Goal: Task Accomplishment & Management: Complete application form

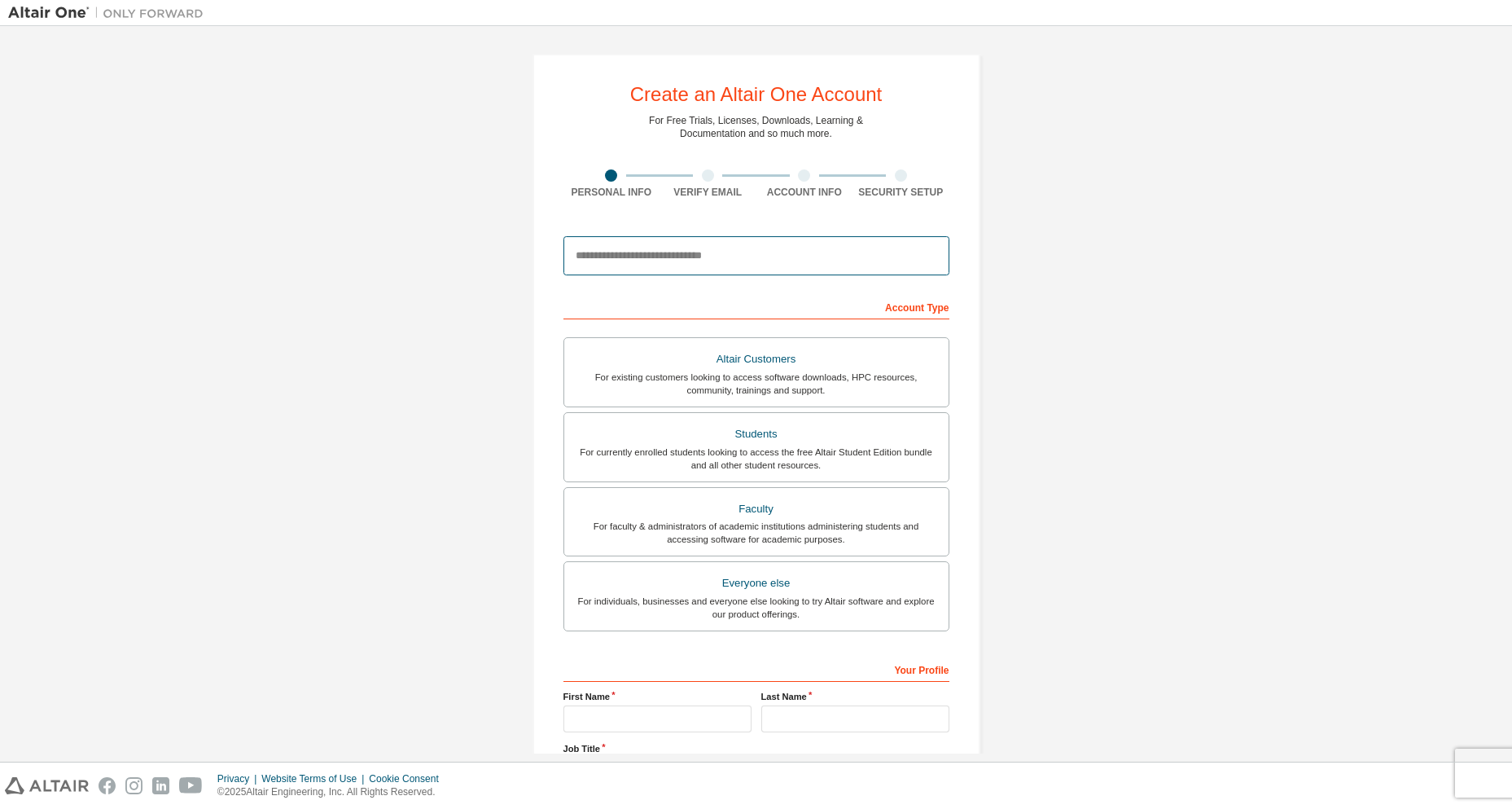
click at [665, 259] on input "email" at bounding box center [756, 256] width 386 height 39
click at [683, 259] on input "**********" at bounding box center [756, 256] width 386 height 39
type input "**********"
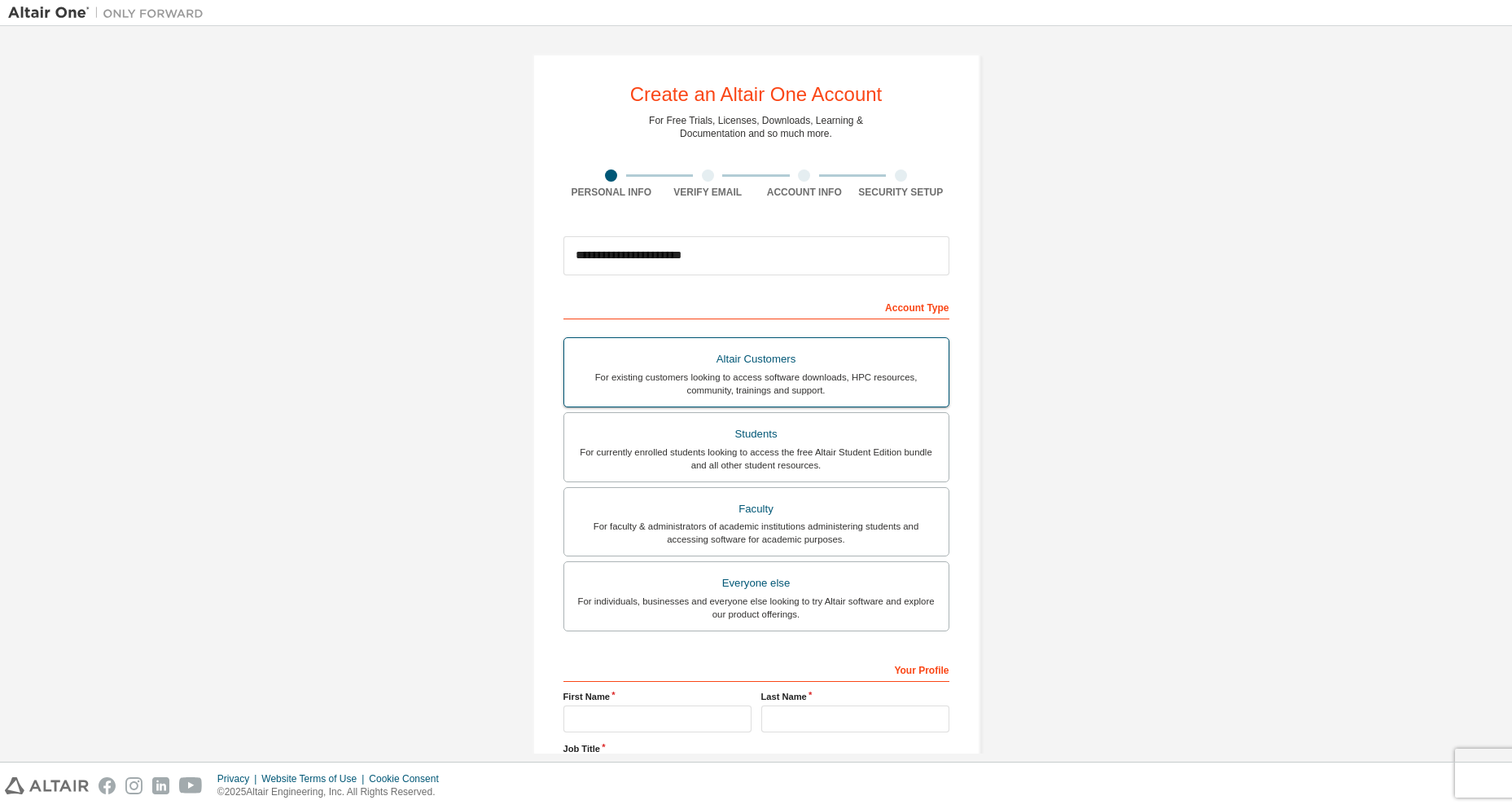
click at [776, 358] on div "Altair Customers" at bounding box center [756, 359] width 365 height 23
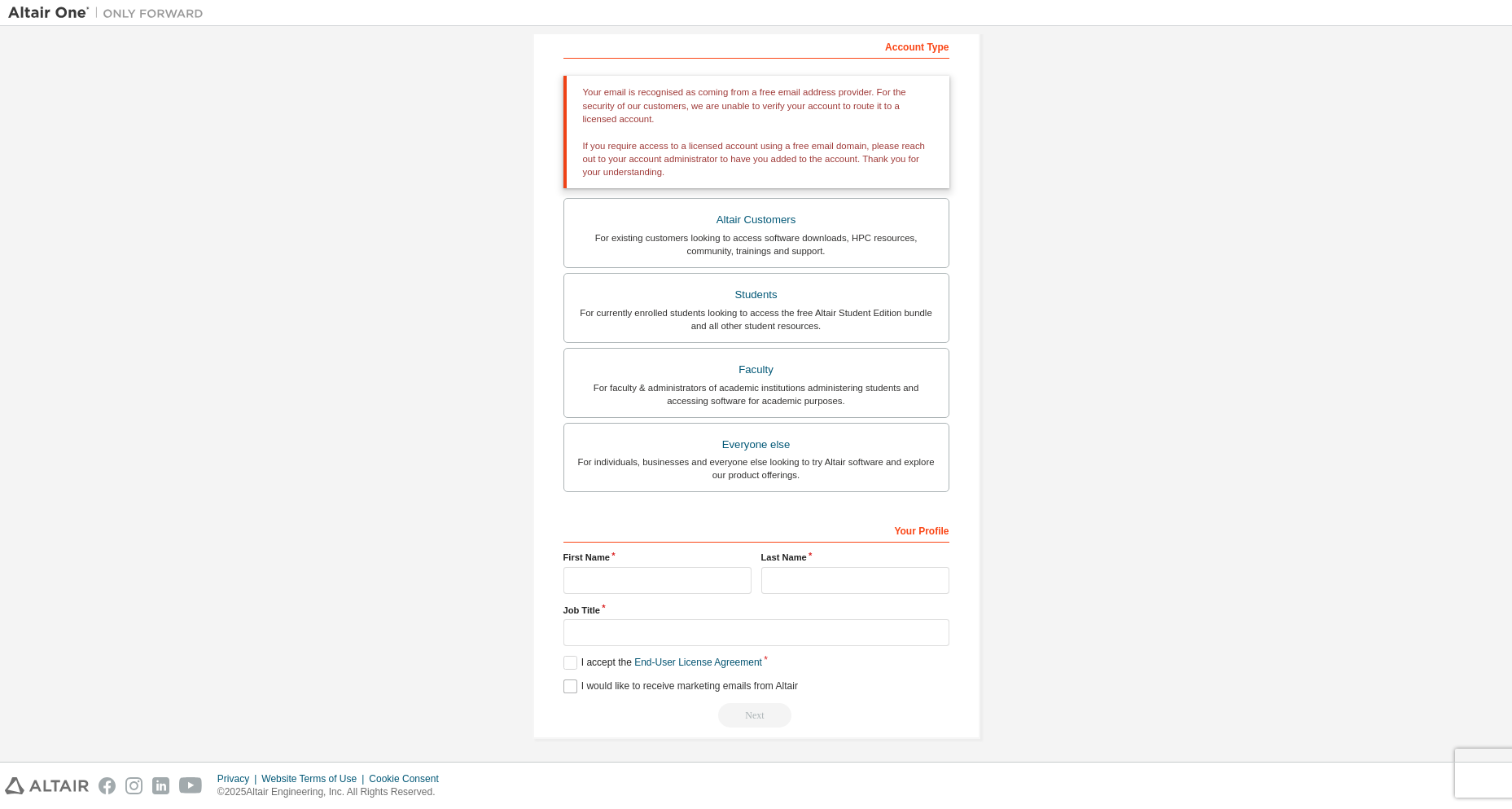
scroll to position [265, 0]
click at [564, 656] on label "I accept the End-User License Agreement" at bounding box center [663, 657] width 199 height 14
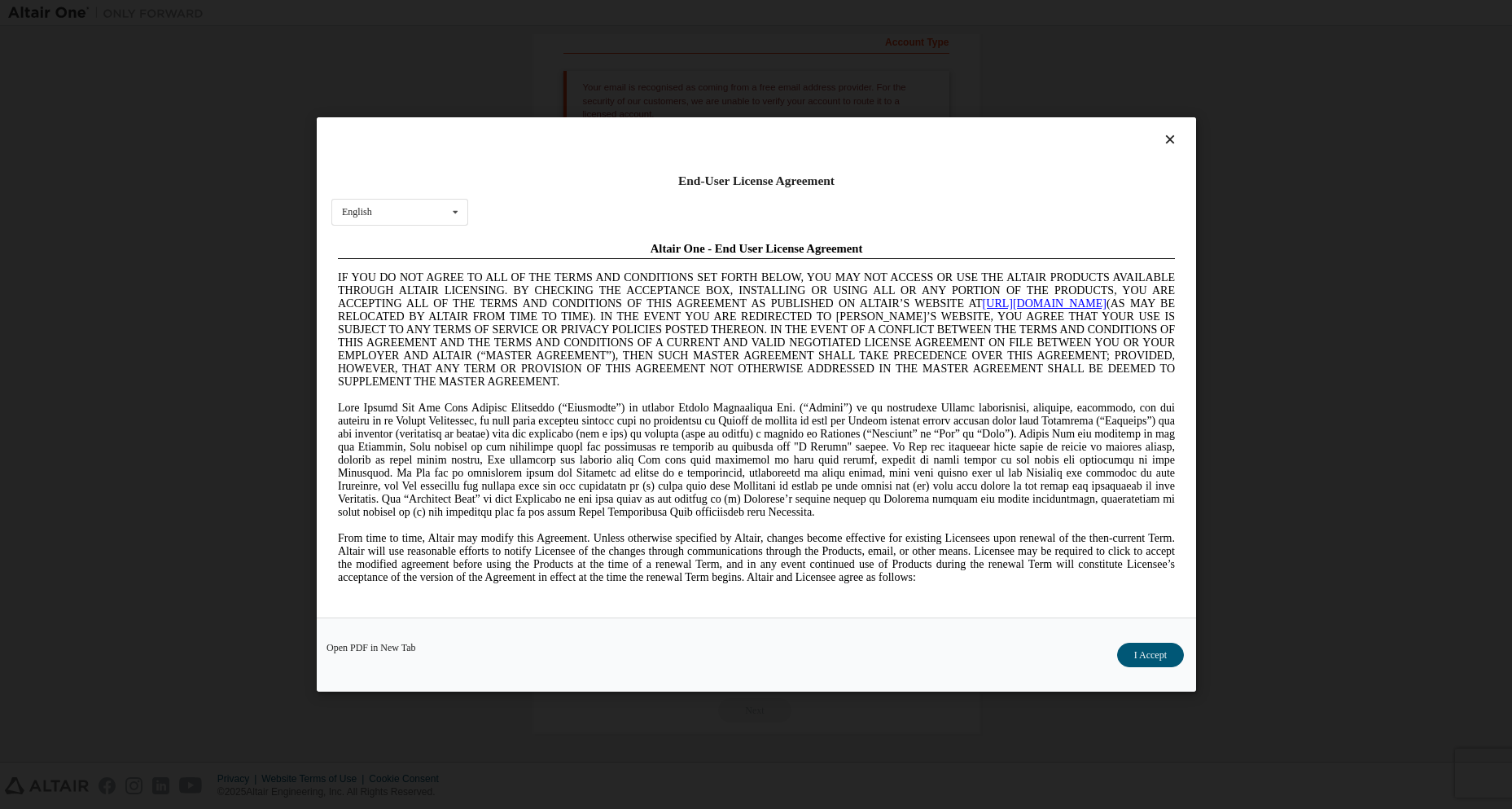
scroll to position [0, 0]
click at [1143, 654] on button "I Accept" at bounding box center [1150, 655] width 67 height 24
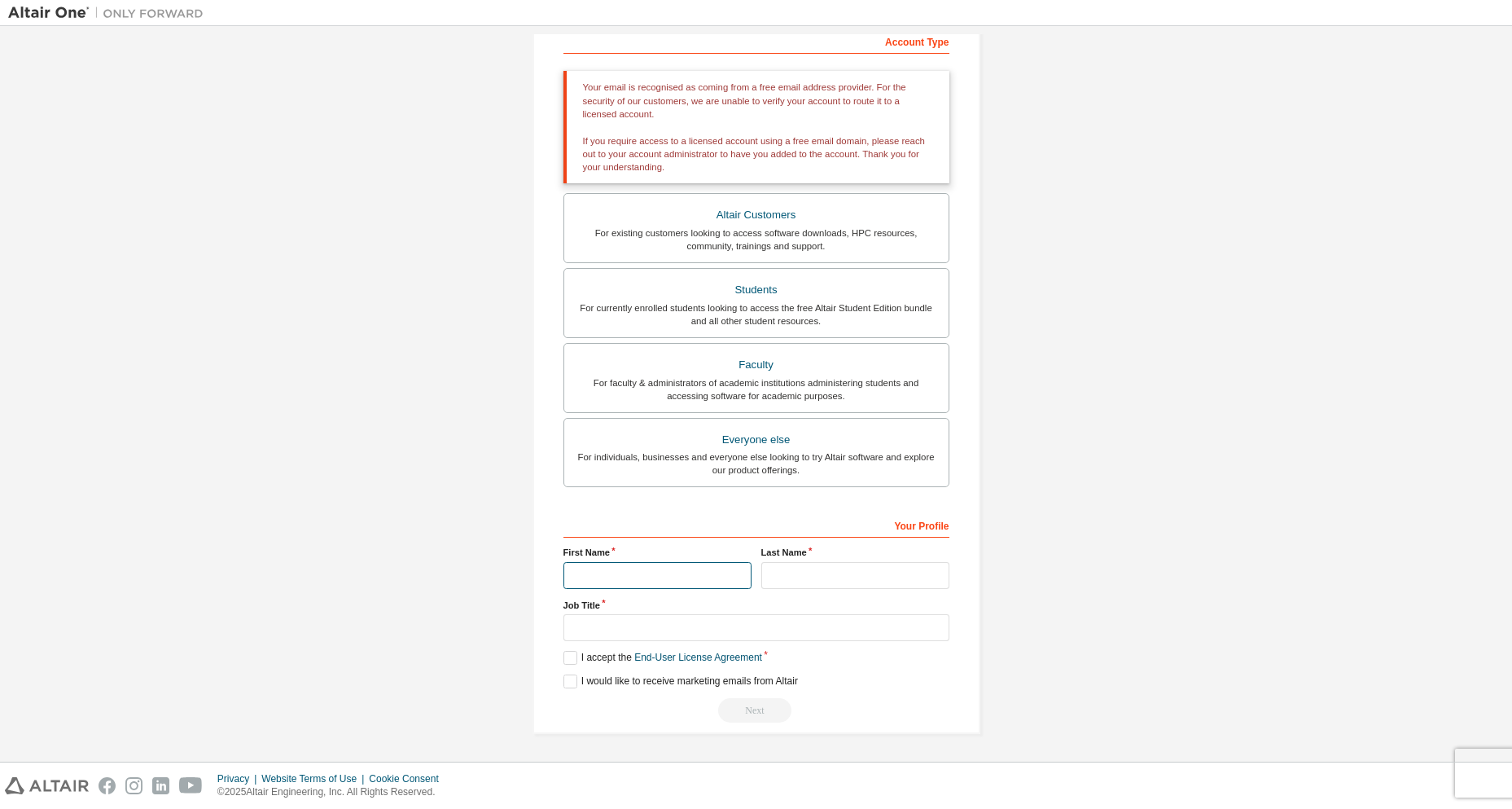
click at [649, 588] on input "text" at bounding box center [658, 575] width 188 height 27
type input "*****"
click at [840, 572] on input "text" at bounding box center [855, 575] width 188 height 27
type input "*"
type input "*****"
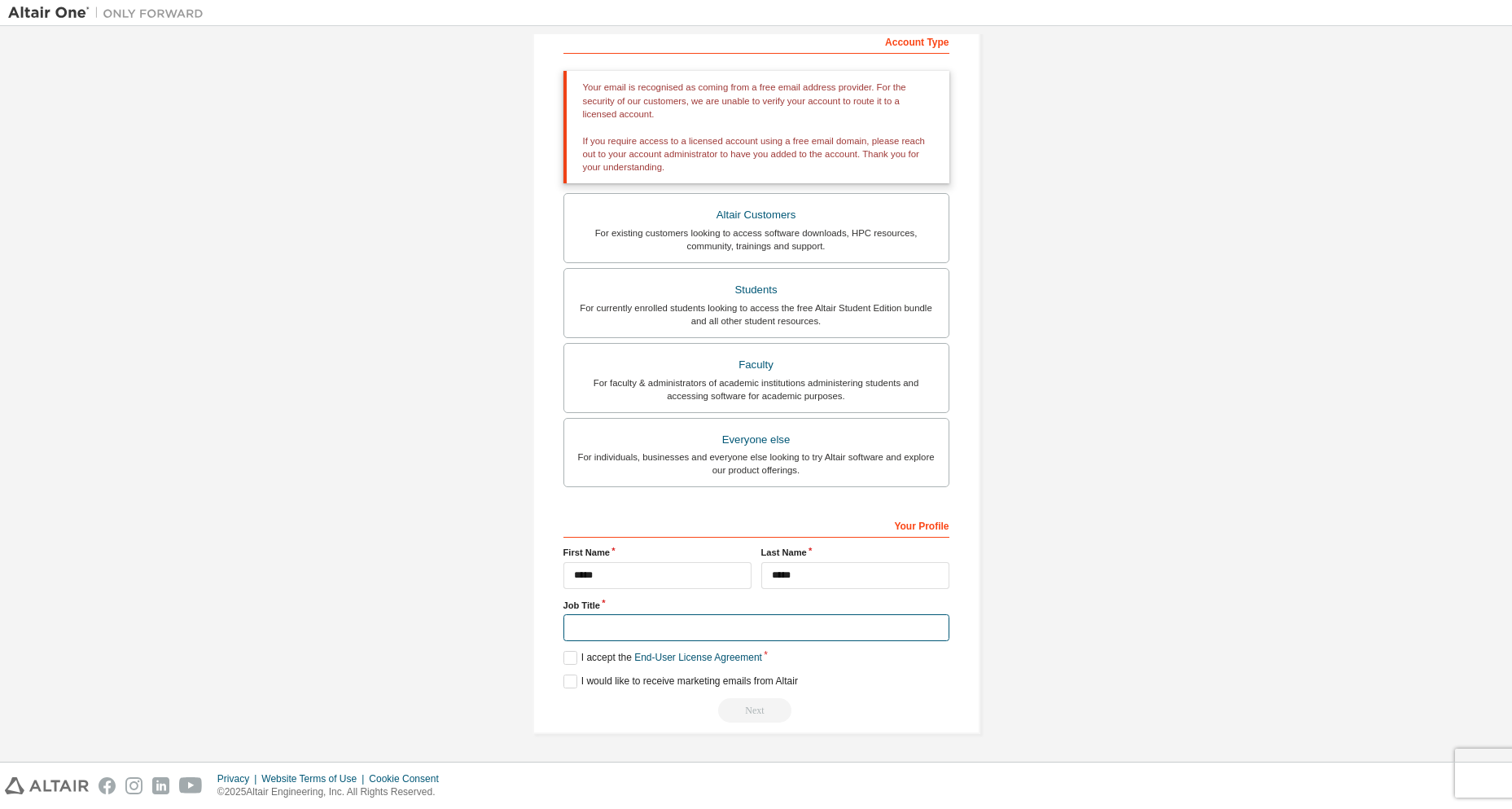
click at [682, 625] on input "text" at bounding box center [756, 627] width 386 height 27
type input "*********"
click at [564, 683] on label "I would like to receive marketing emails from Altair" at bounding box center [681, 681] width 234 height 14
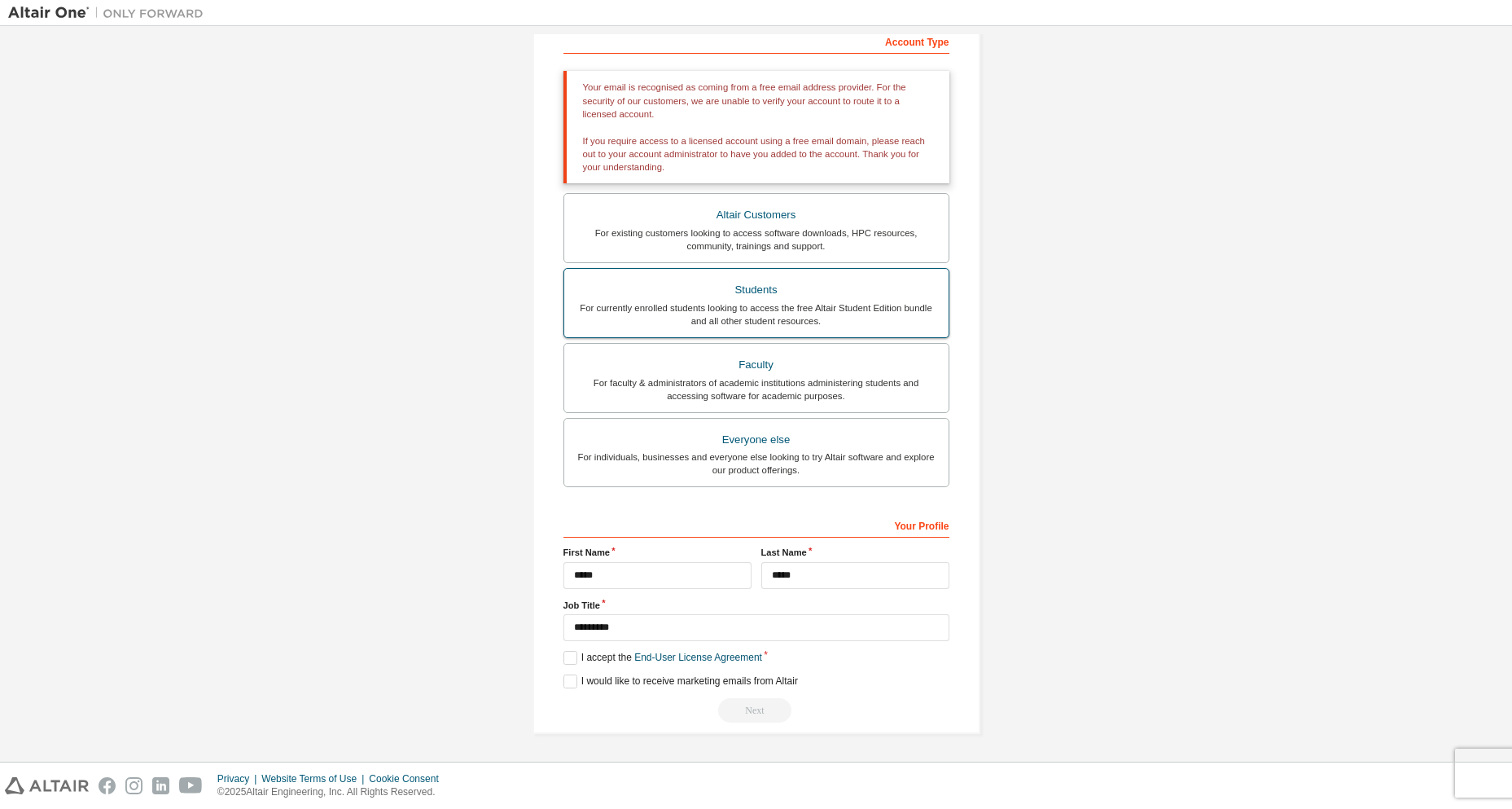
click at [744, 283] on div "Students" at bounding box center [756, 290] width 365 height 23
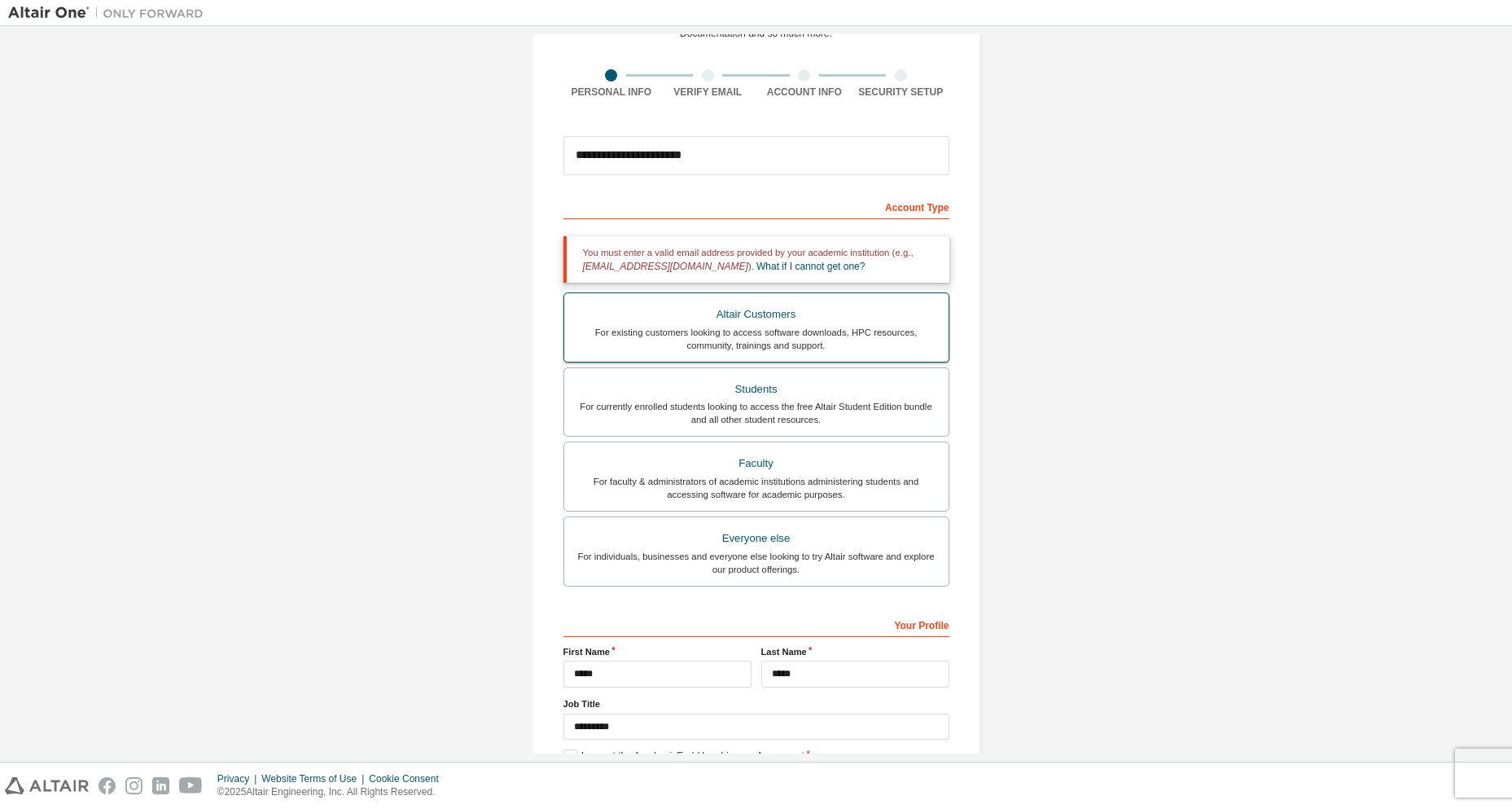
scroll to position [199, 0]
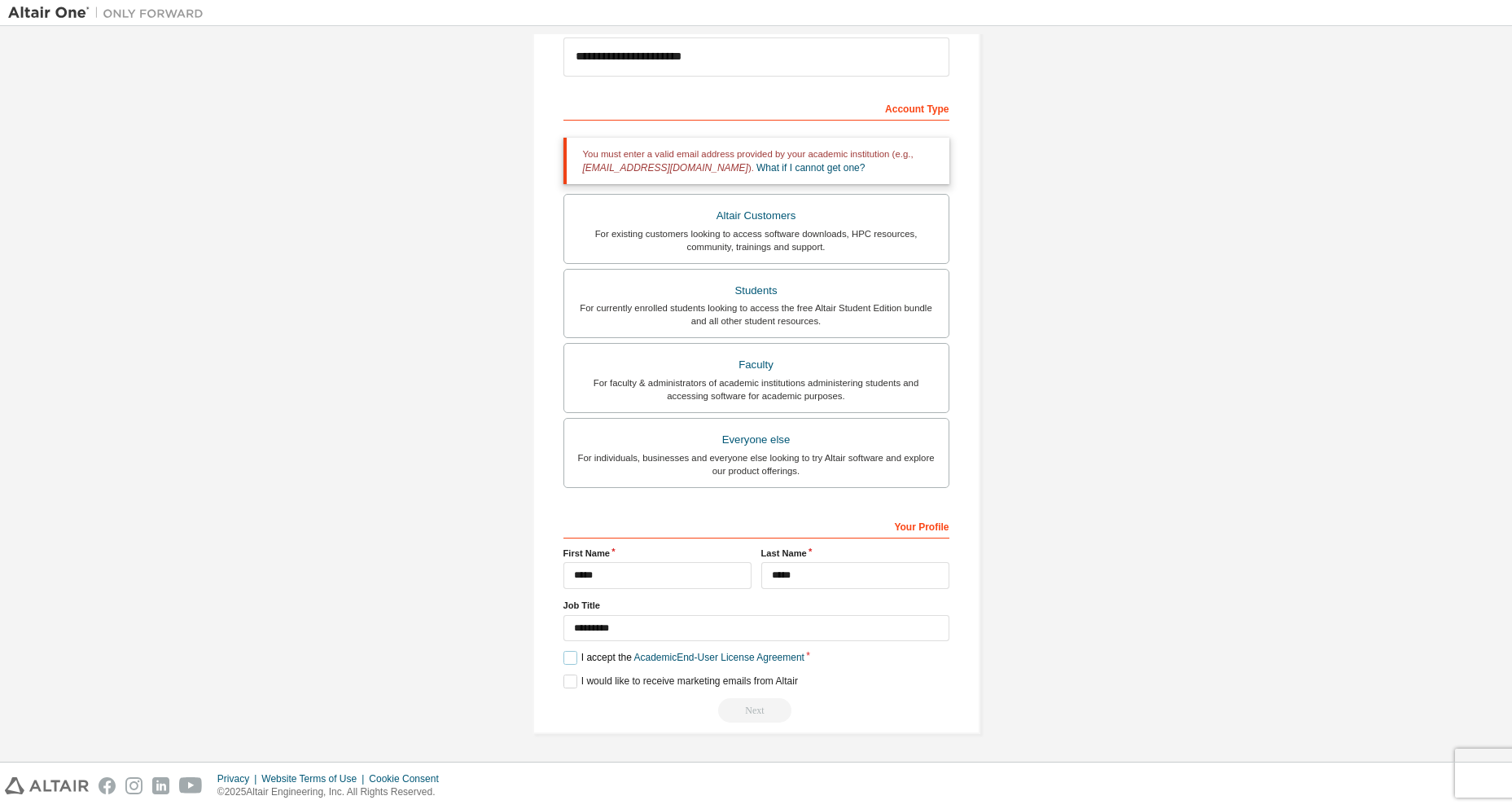
click at [564, 659] on label "I accept the Academic End-User License Agreement" at bounding box center [684, 657] width 241 height 14
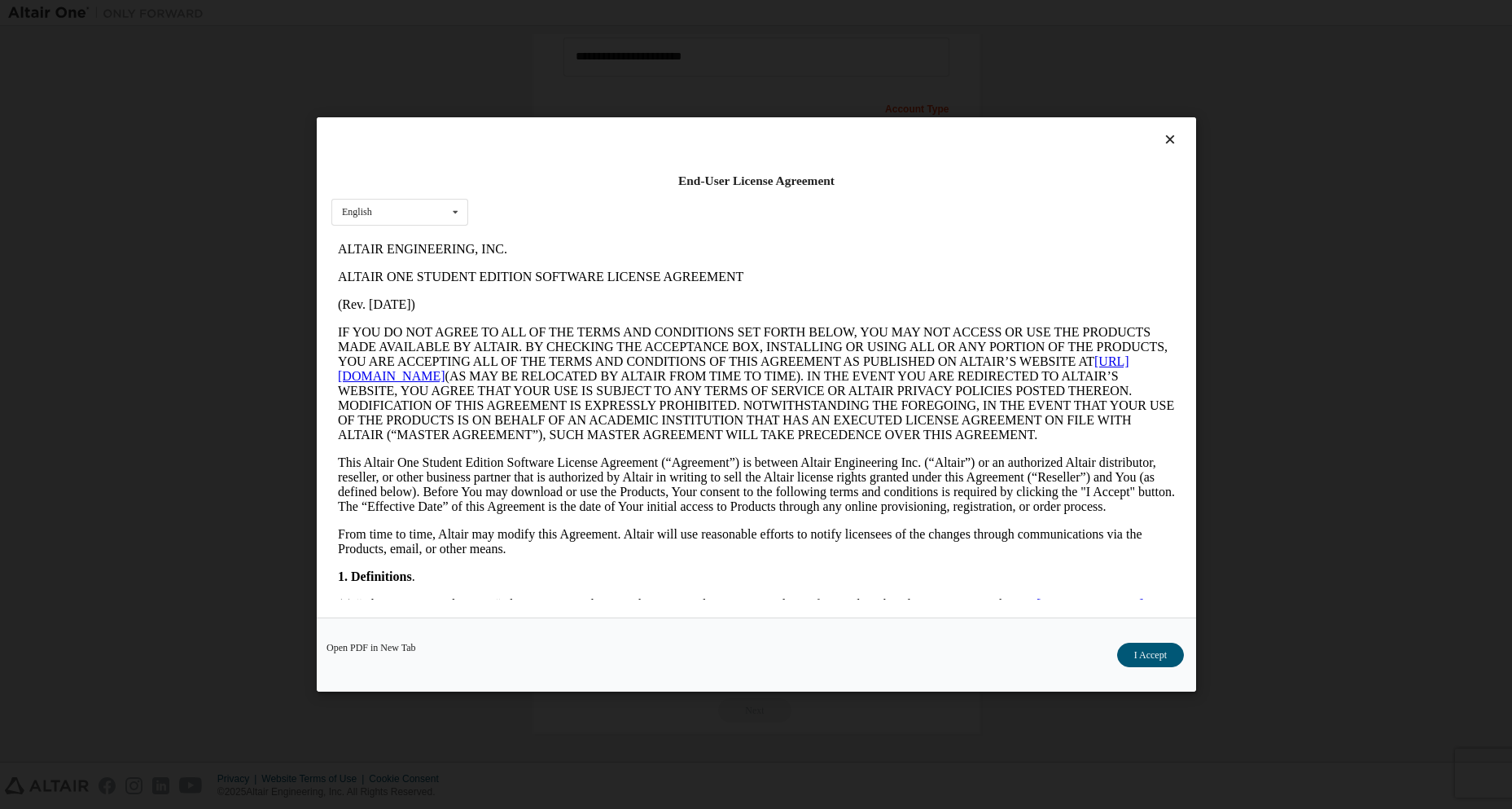
scroll to position [0, 0]
click at [1151, 649] on button "I Accept" at bounding box center [1150, 655] width 67 height 24
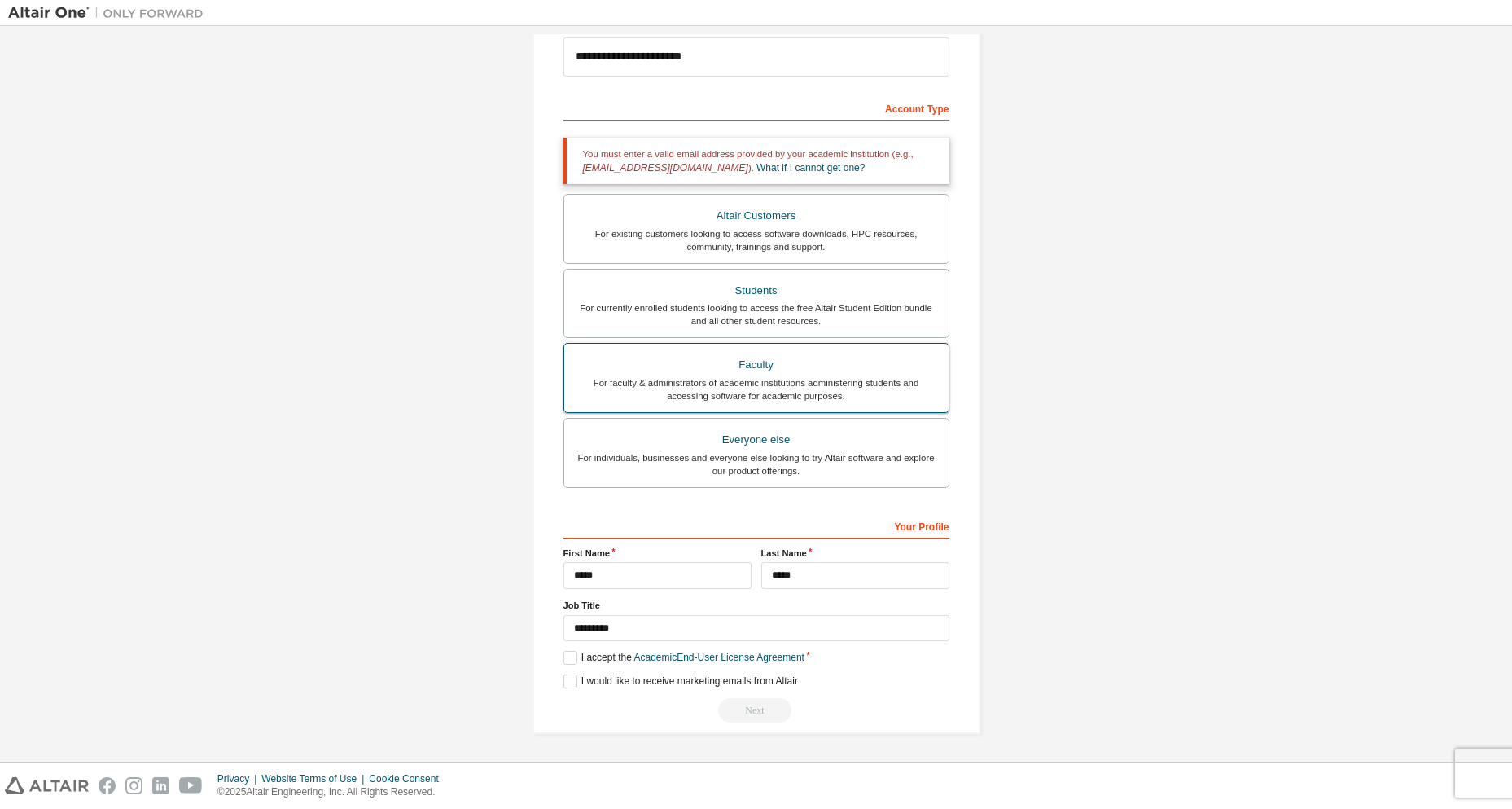
scroll to position [199, 0]
click at [721, 520] on div "Your Profile" at bounding box center [756, 525] width 386 height 26
click at [708, 529] on div "Your Profile" at bounding box center [756, 525] width 386 height 26
click at [748, 365] on div "Faculty" at bounding box center [756, 365] width 365 height 23
click at [756, 316] on div "For currently enrolled students looking to access the free Altair Student Editi…" at bounding box center [756, 315] width 365 height 26
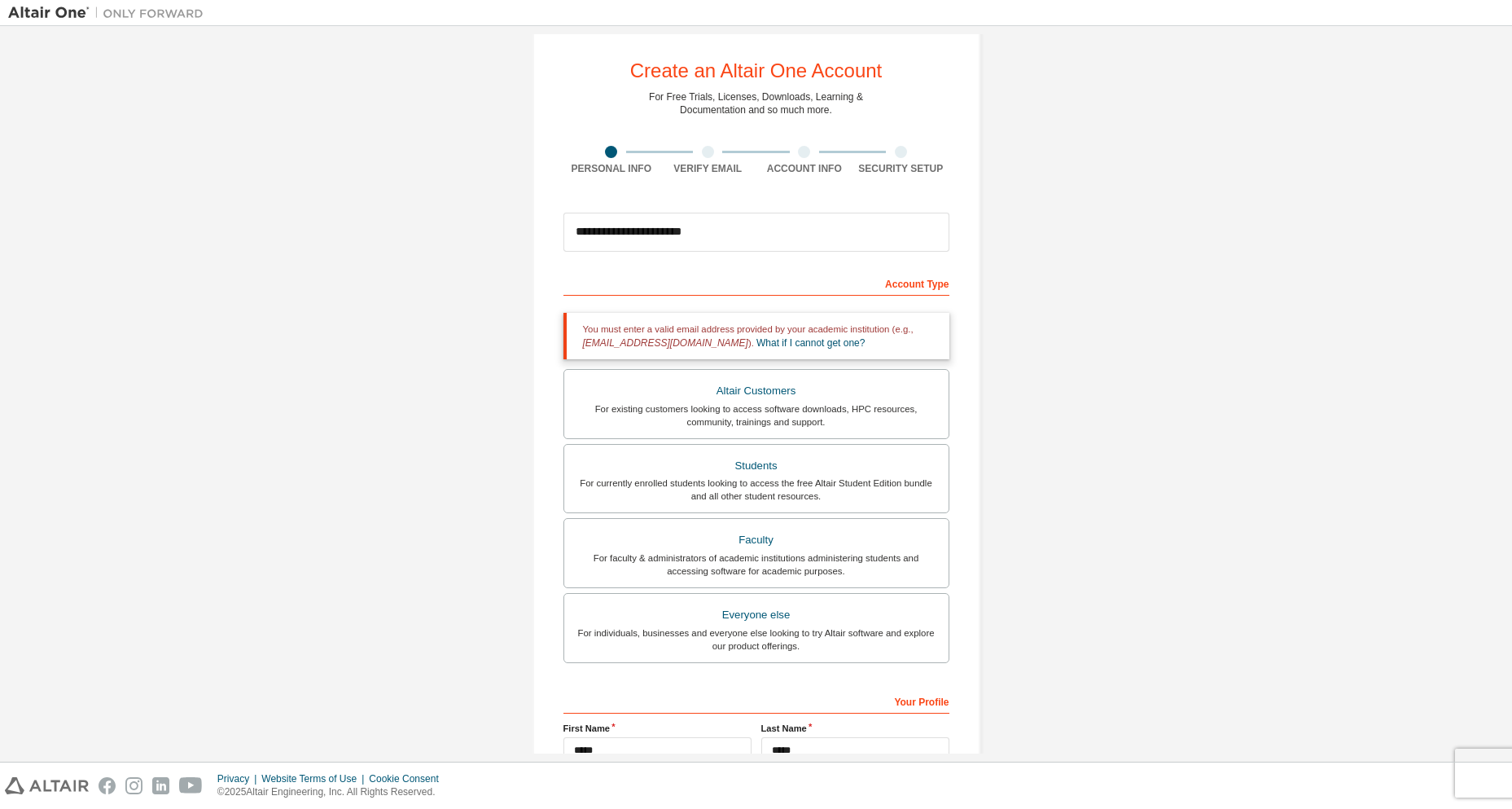
scroll to position [0, 0]
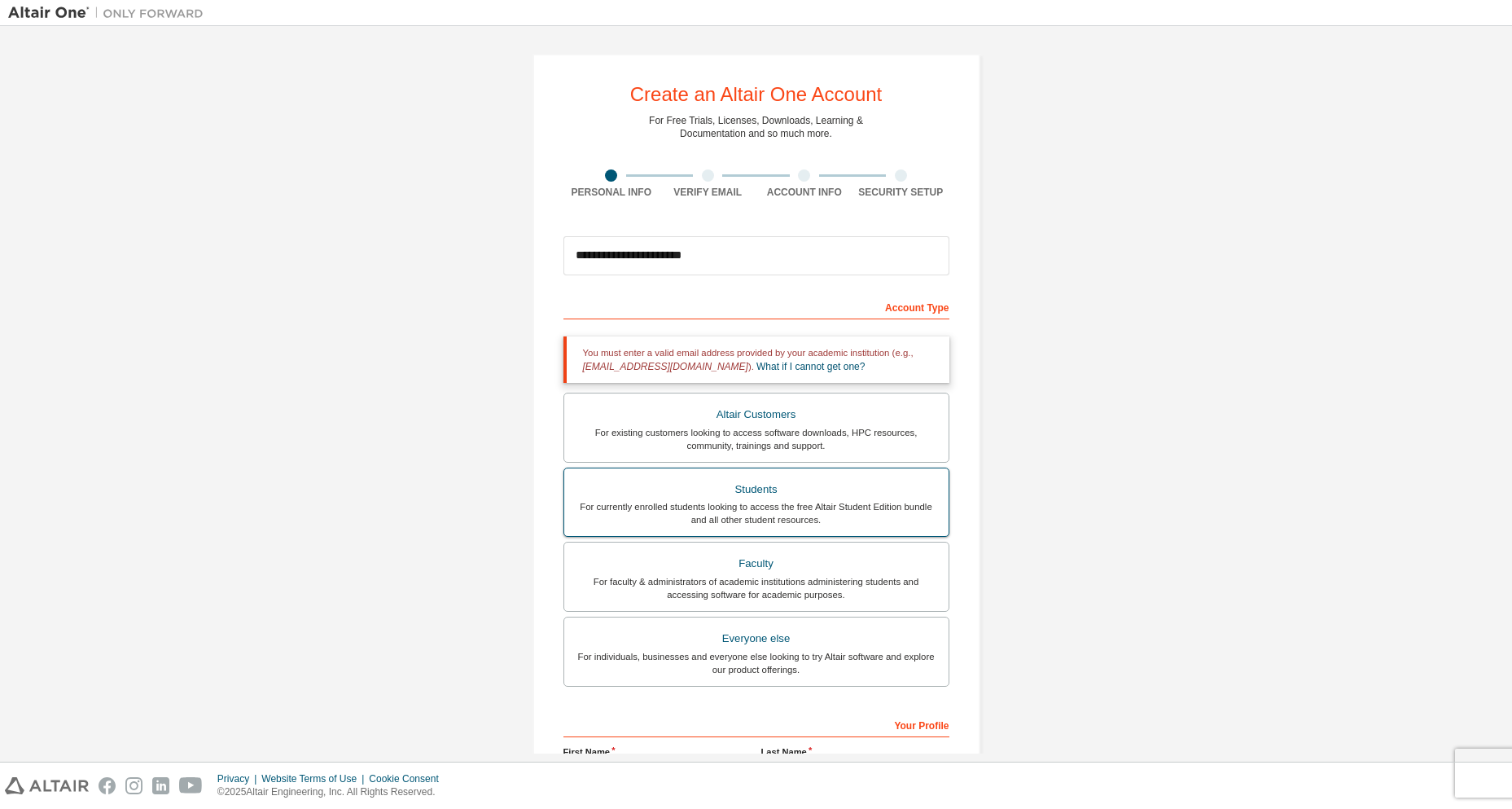
click at [746, 492] on div "Students" at bounding box center [756, 490] width 365 height 23
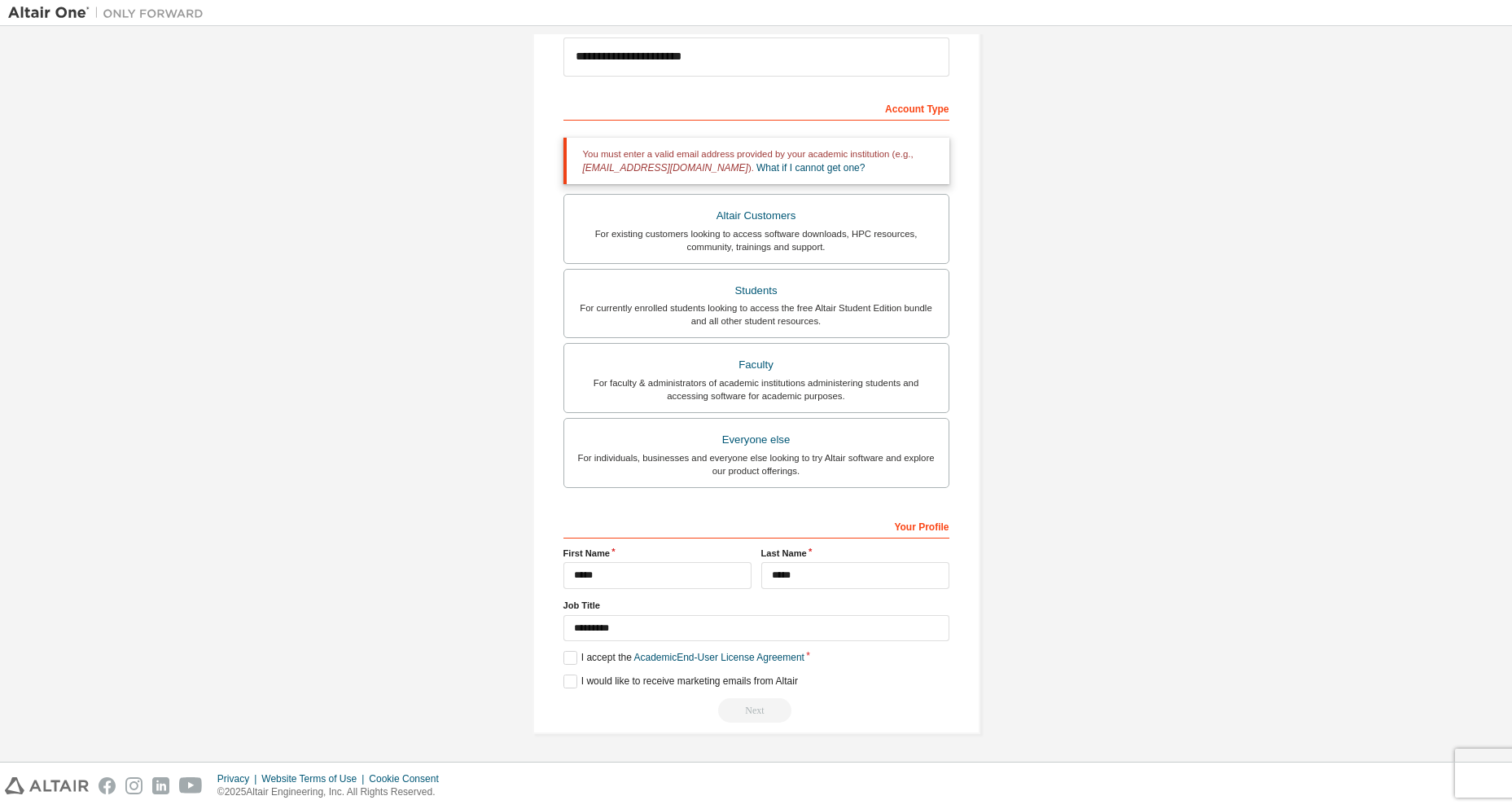
scroll to position [36, 0]
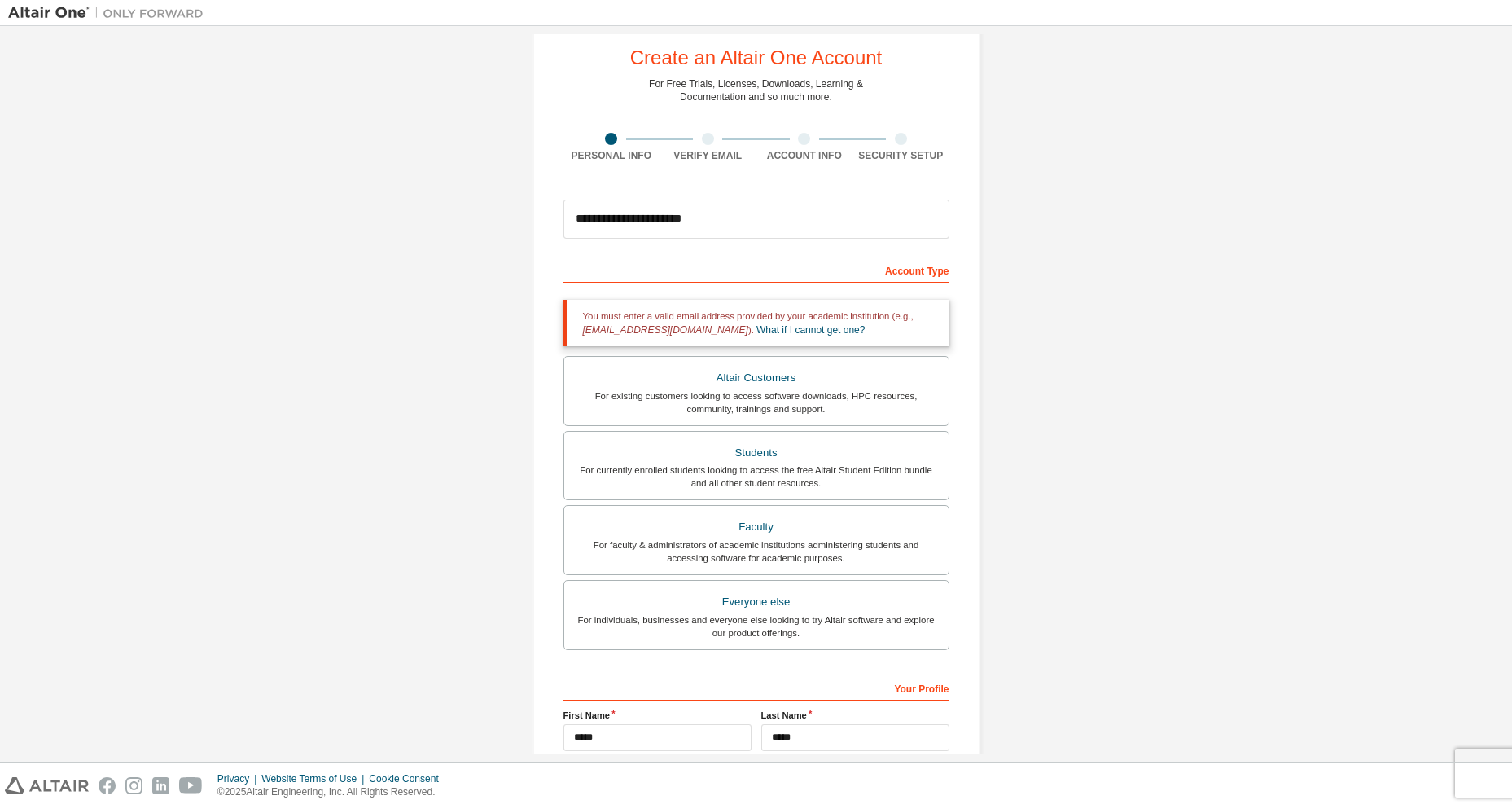
click at [912, 276] on div "Account Type" at bounding box center [756, 270] width 386 height 26
click at [699, 405] on div "For existing customers looking to access software downloads, HPC resources, com…" at bounding box center [756, 402] width 365 height 26
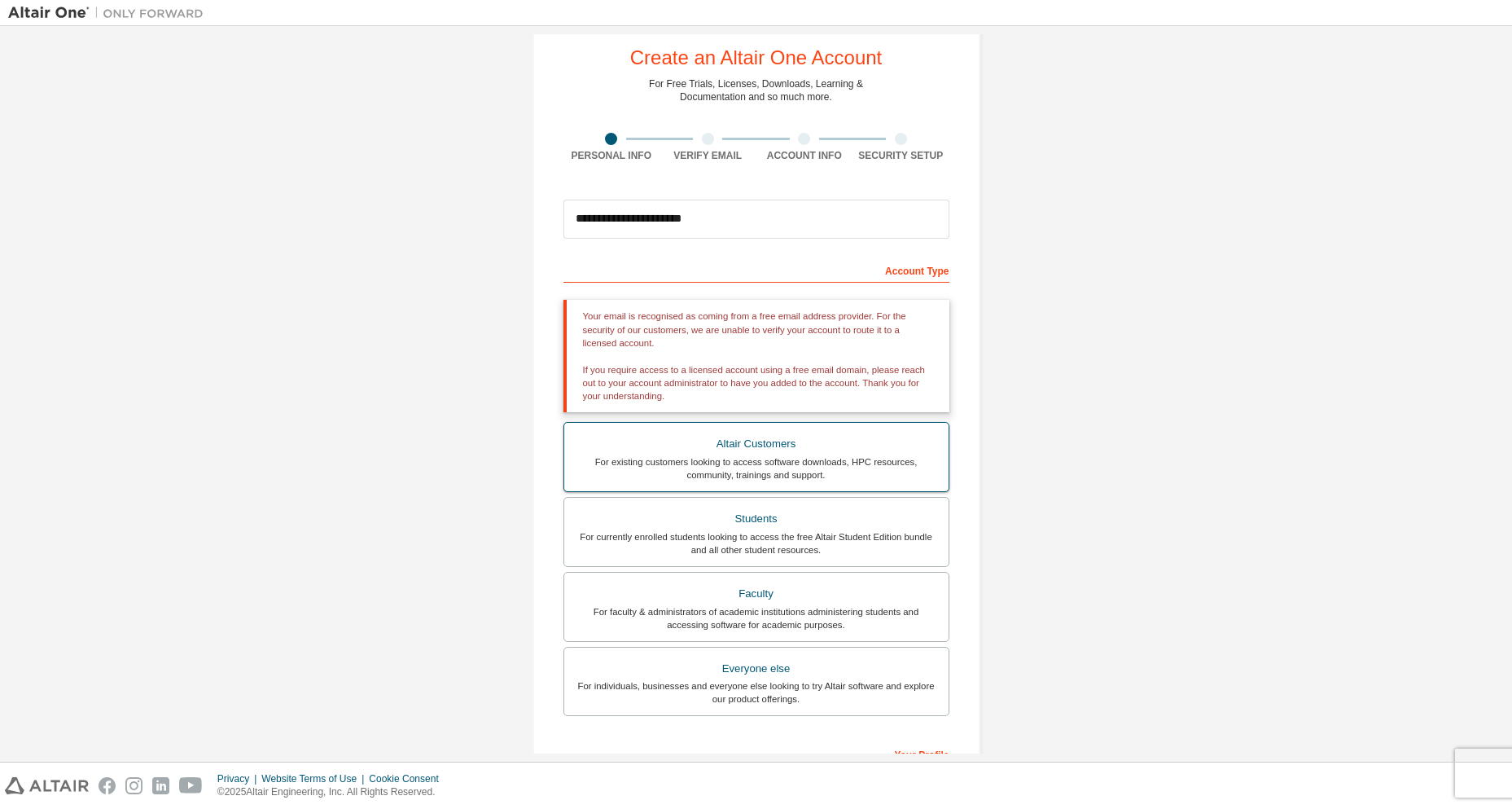
scroll to position [199, 0]
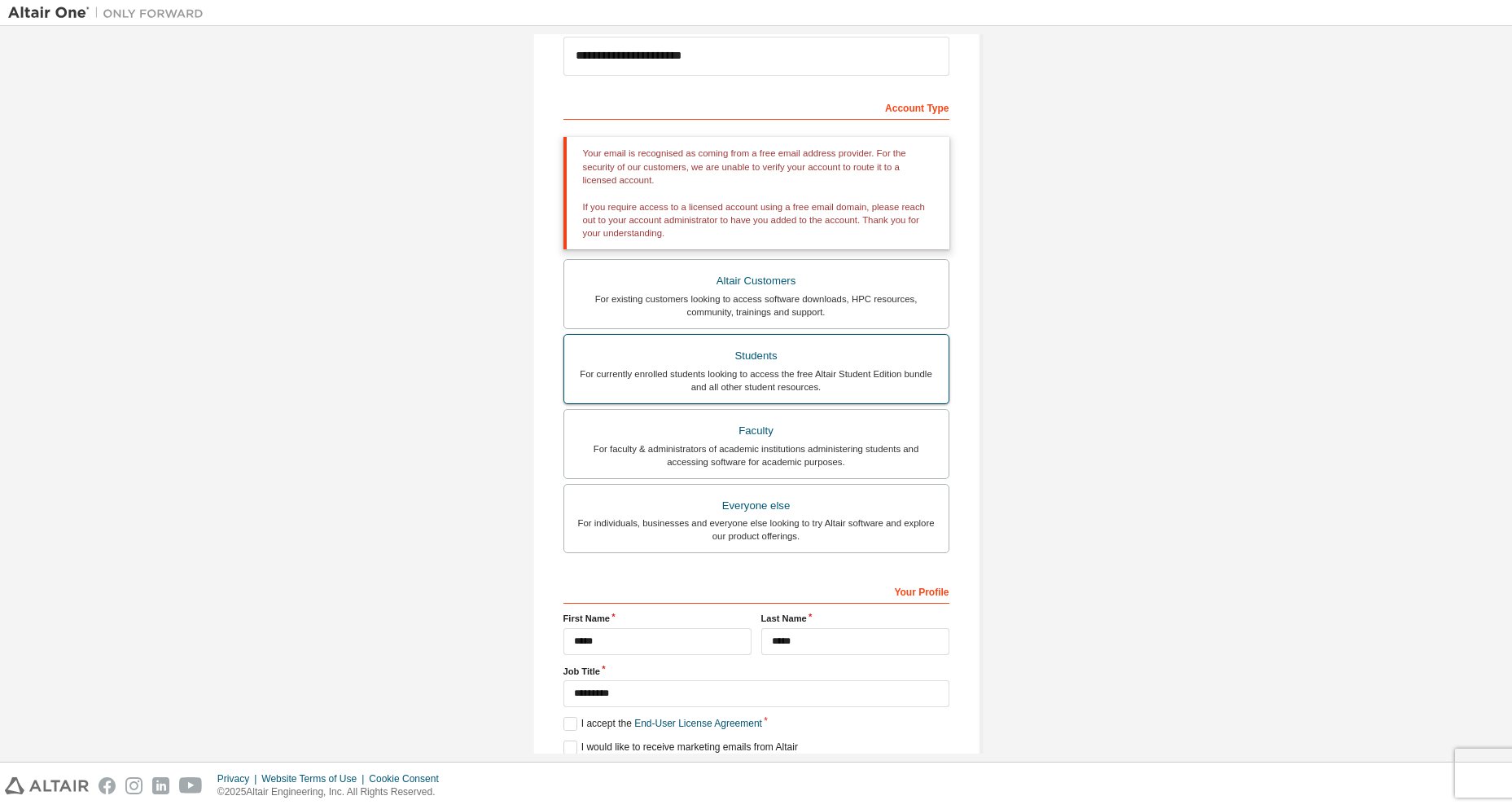
click at [760, 363] on div "Students" at bounding box center [756, 356] width 365 height 23
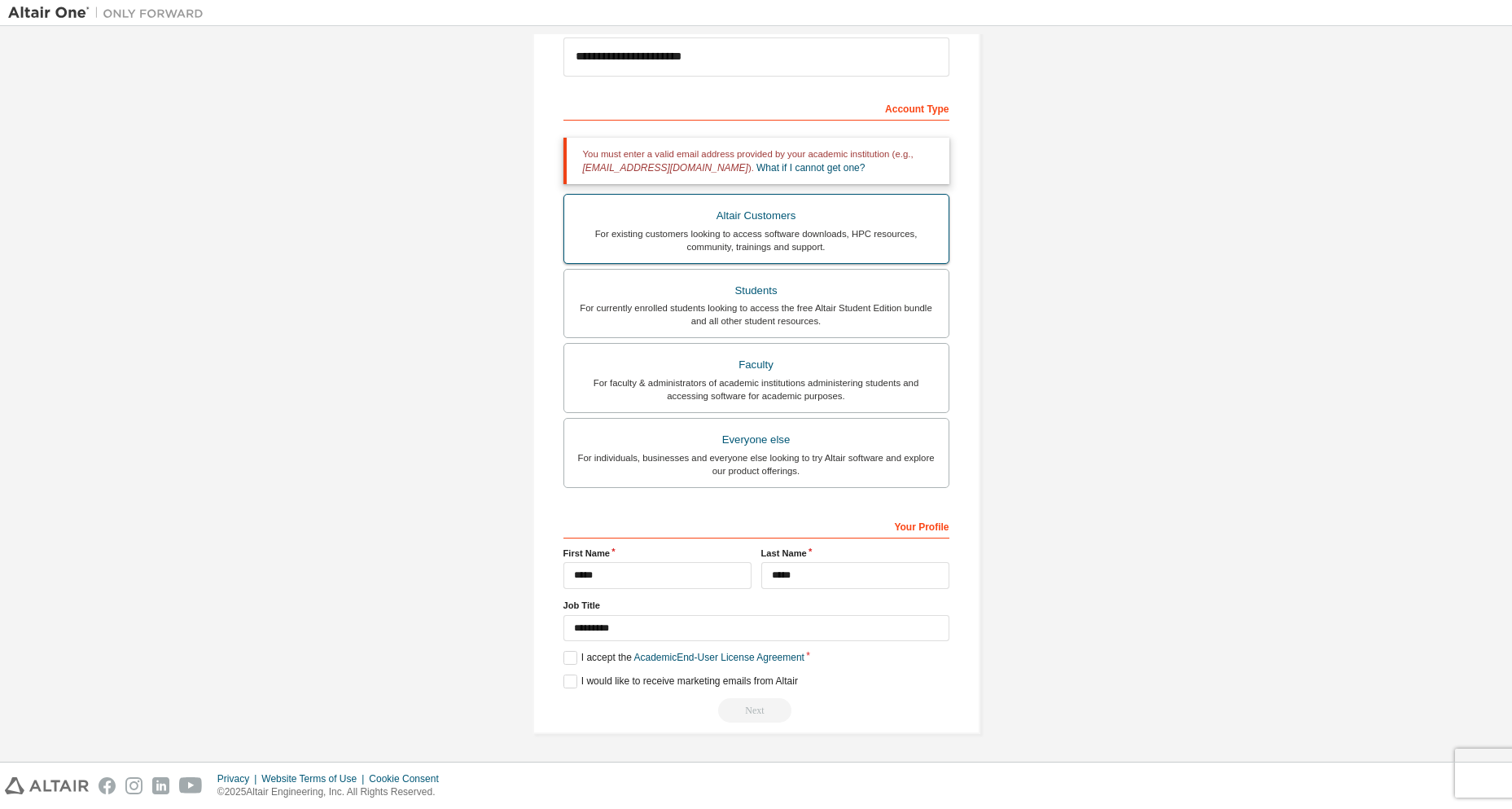
click at [806, 242] on div "For existing customers looking to access software downloads, HPC resources, com…" at bounding box center [756, 240] width 365 height 26
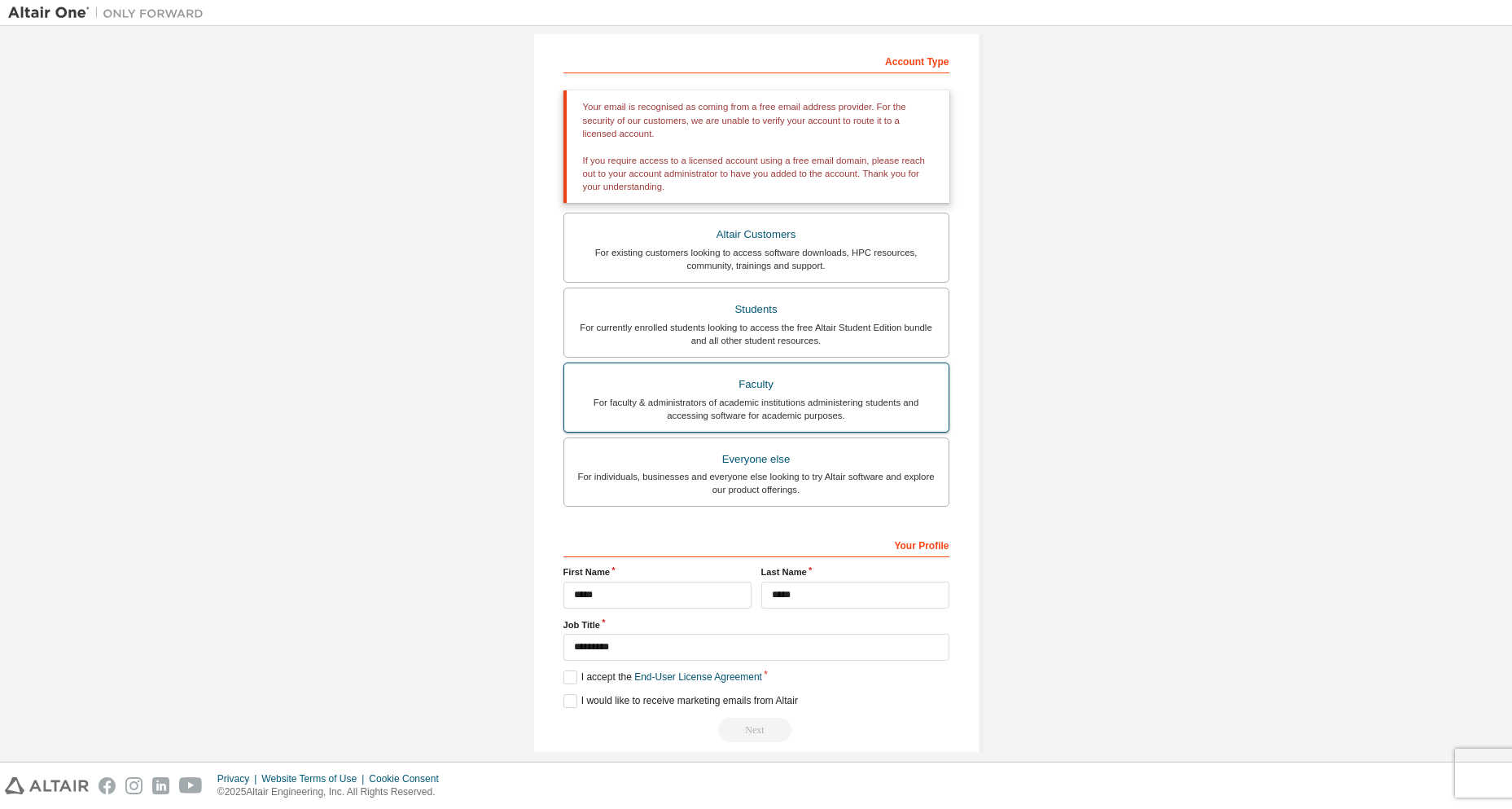
scroll to position [265, 0]
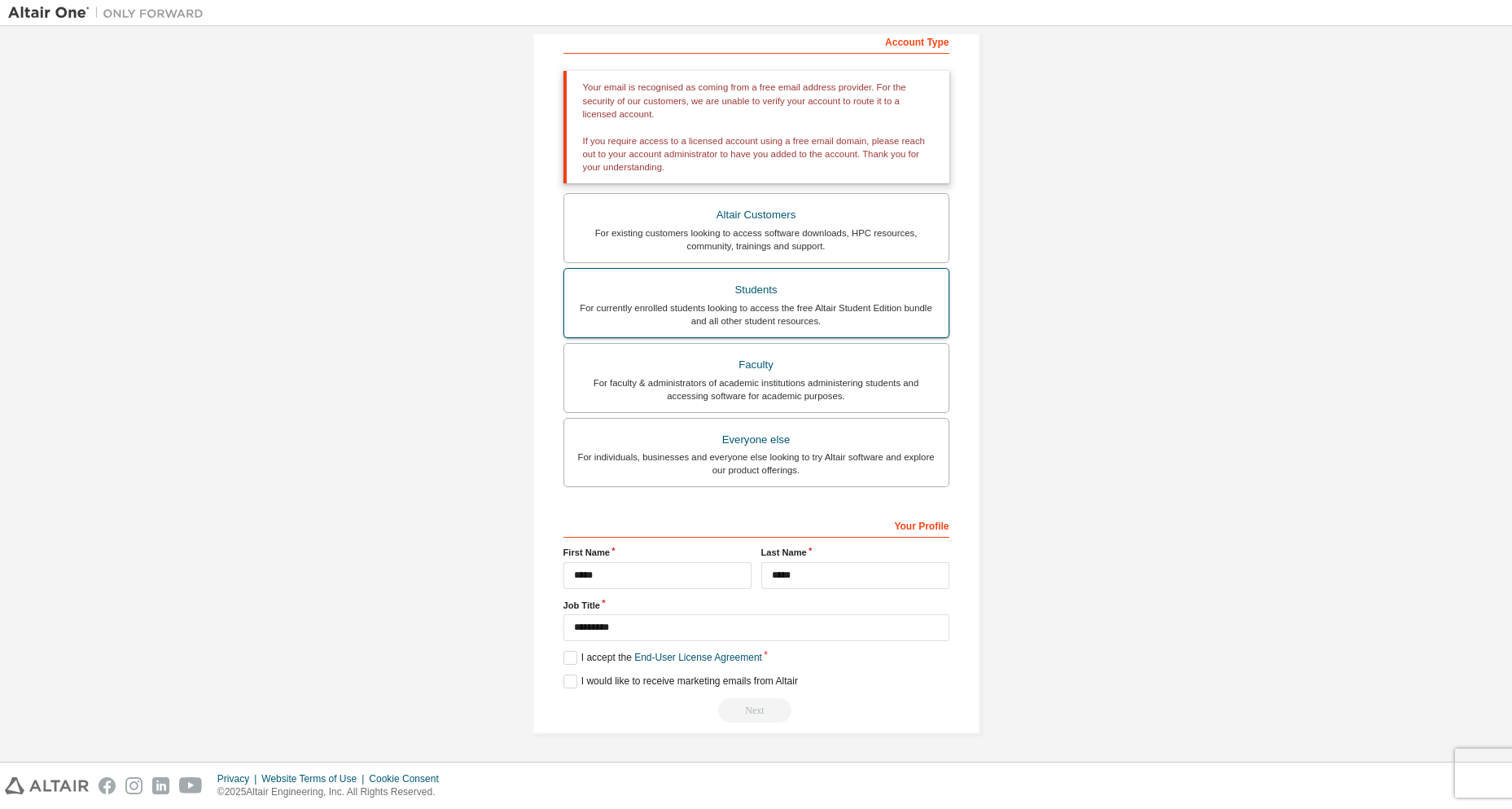
click at [816, 284] on div "Students" at bounding box center [756, 290] width 365 height 23
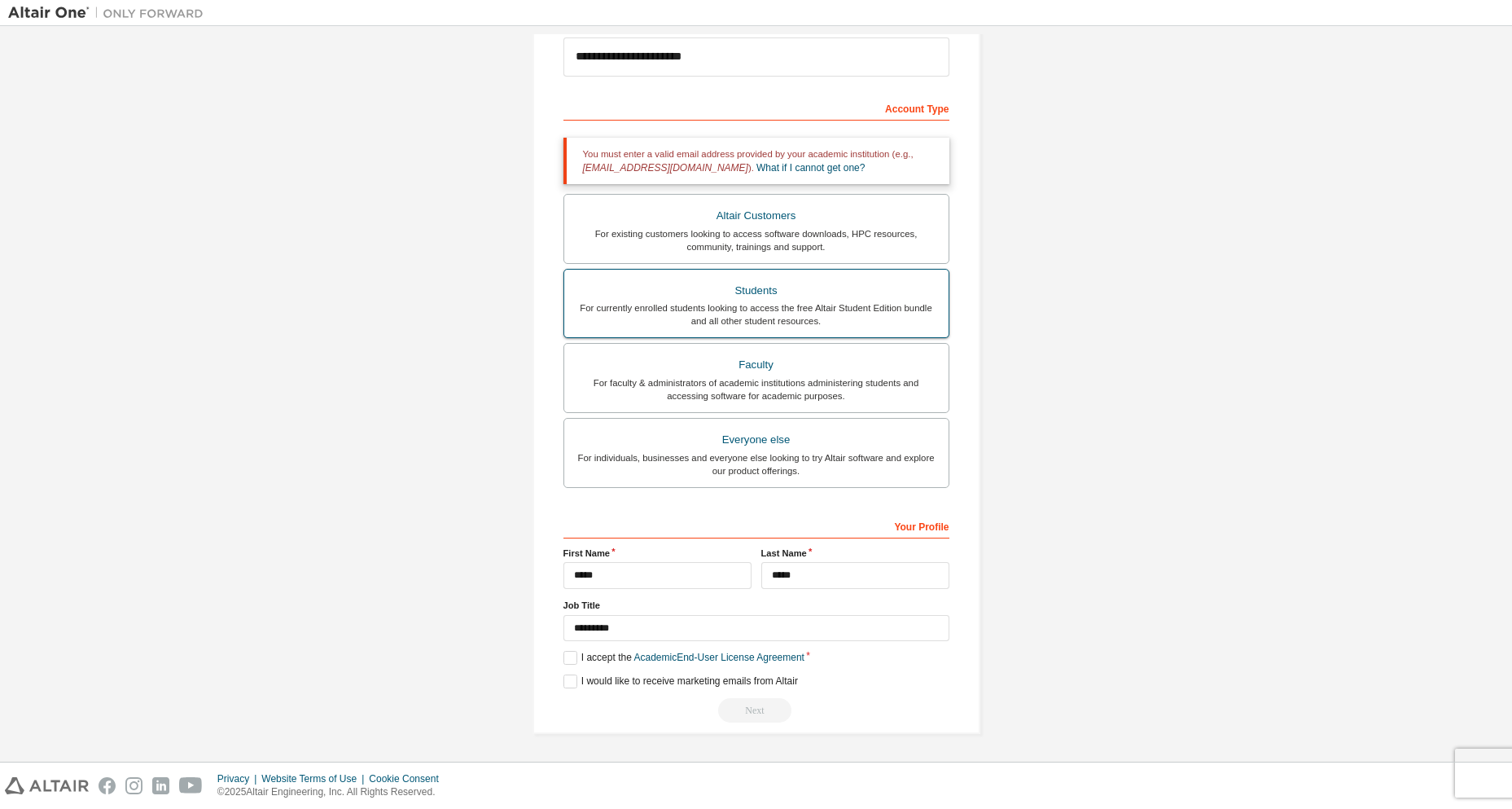
scroll to position [199, 0]
click at [783, 235] on div "For existing customers looking to access software downloads, HPC resources, com…" at bounding box center [756, 240] width 365 height 26
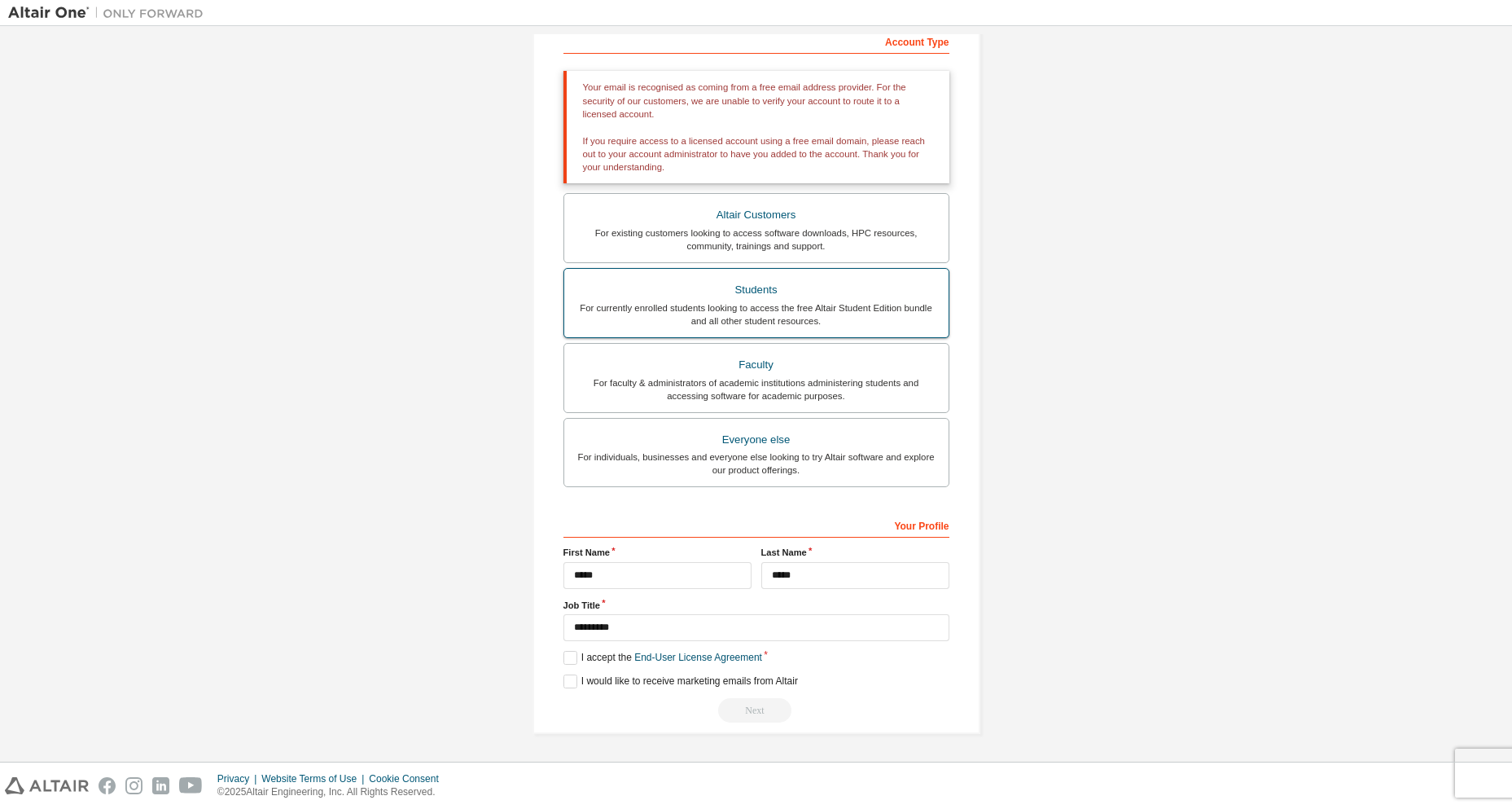
click at [771, 303] on div "For currently enrolled students looking to access the free Altair Student Editi…" at bounding box center [756, 315] width 365 height 26
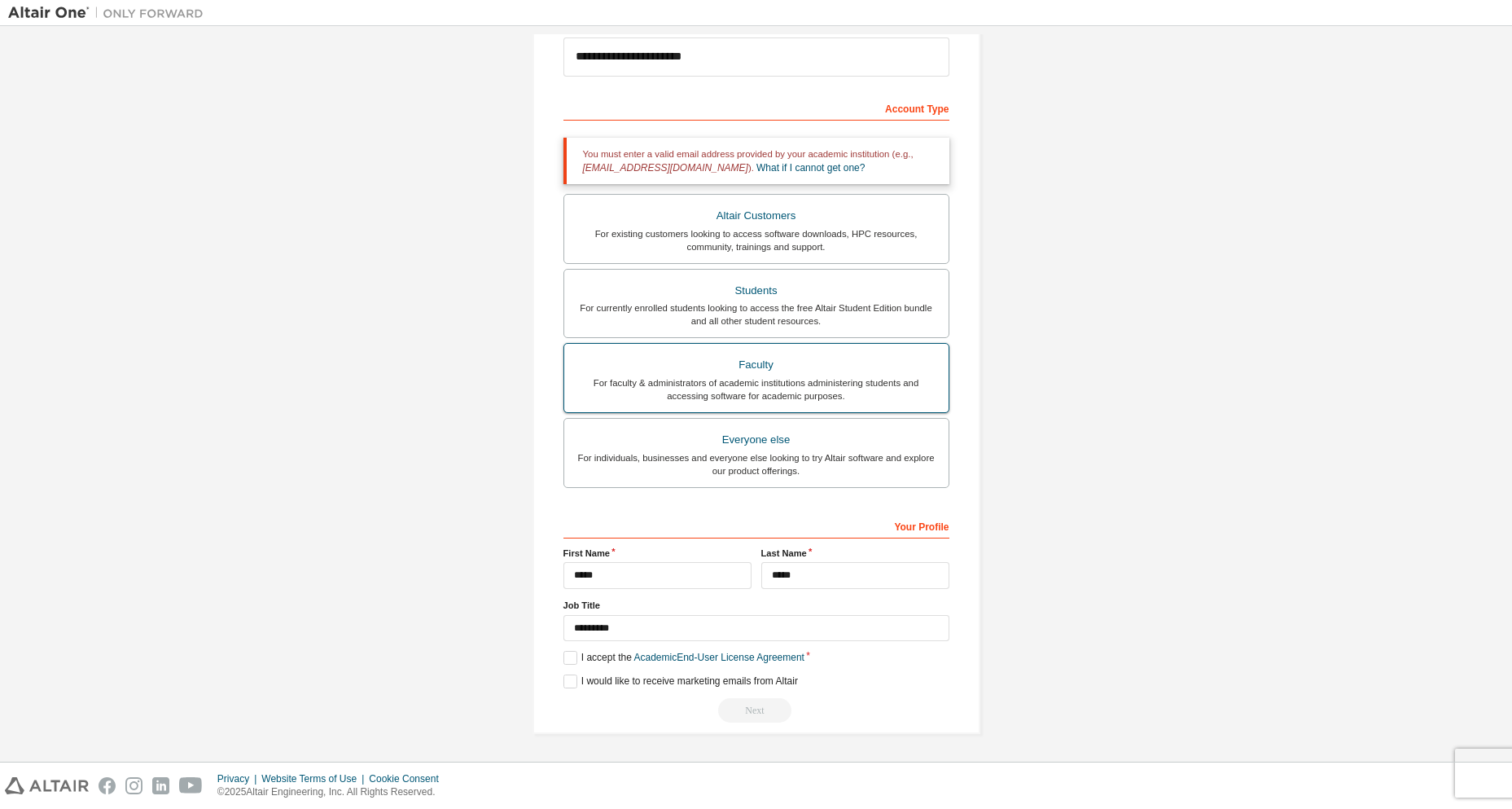
click at [738, 382] on div "For faculty & administrators of academic institutions administering students an…" at bounding box center [756, 389] width 365 height 26
click at [722, 450] on div "Everyone else" at bounding box center [756, 439] width 365 height 23
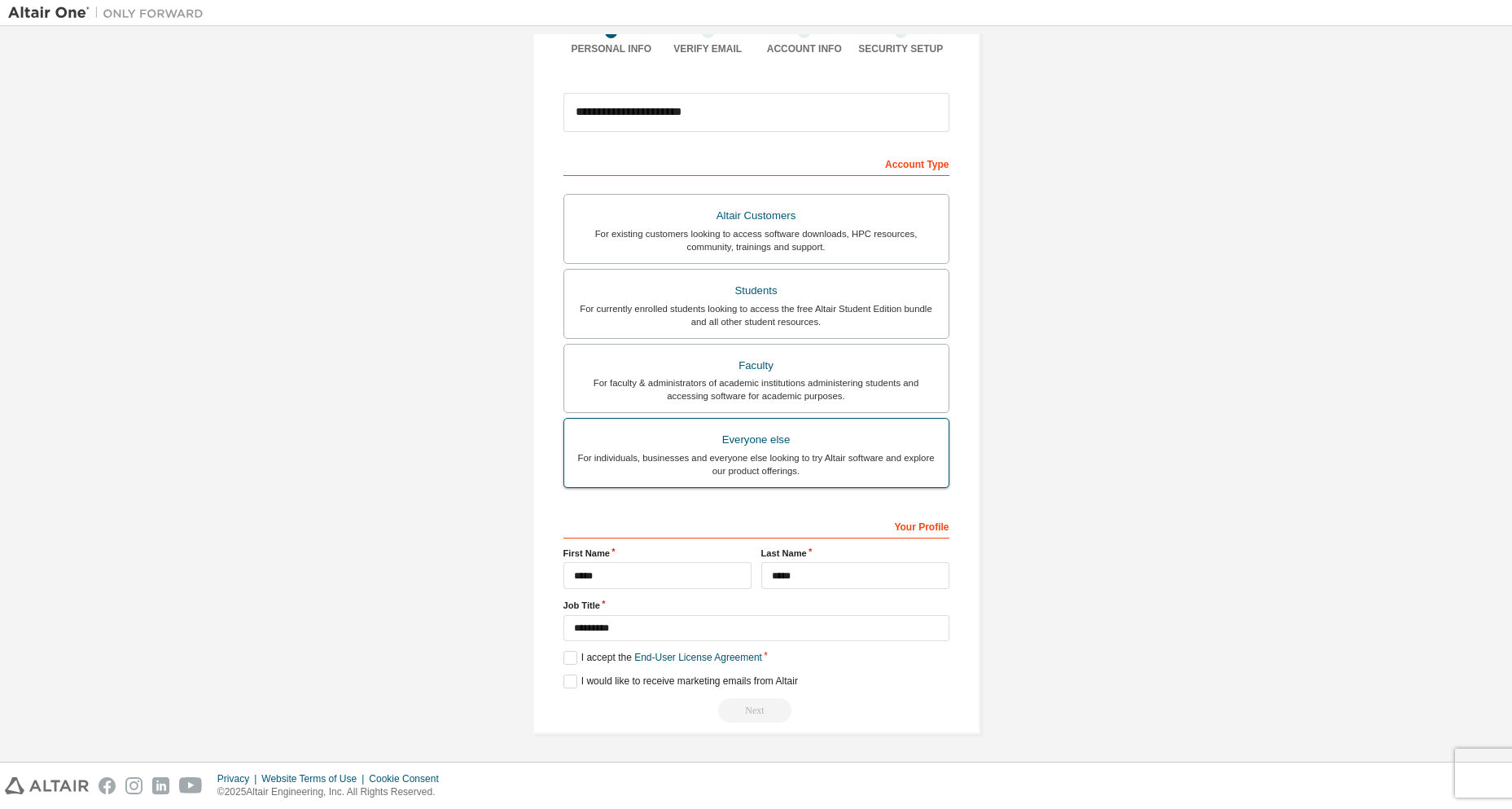
scroll to position [143, 0]
click at [568, 663] on label "I accept the End-User License Agreement" at bounding box center [663, 657] width 199 height 14
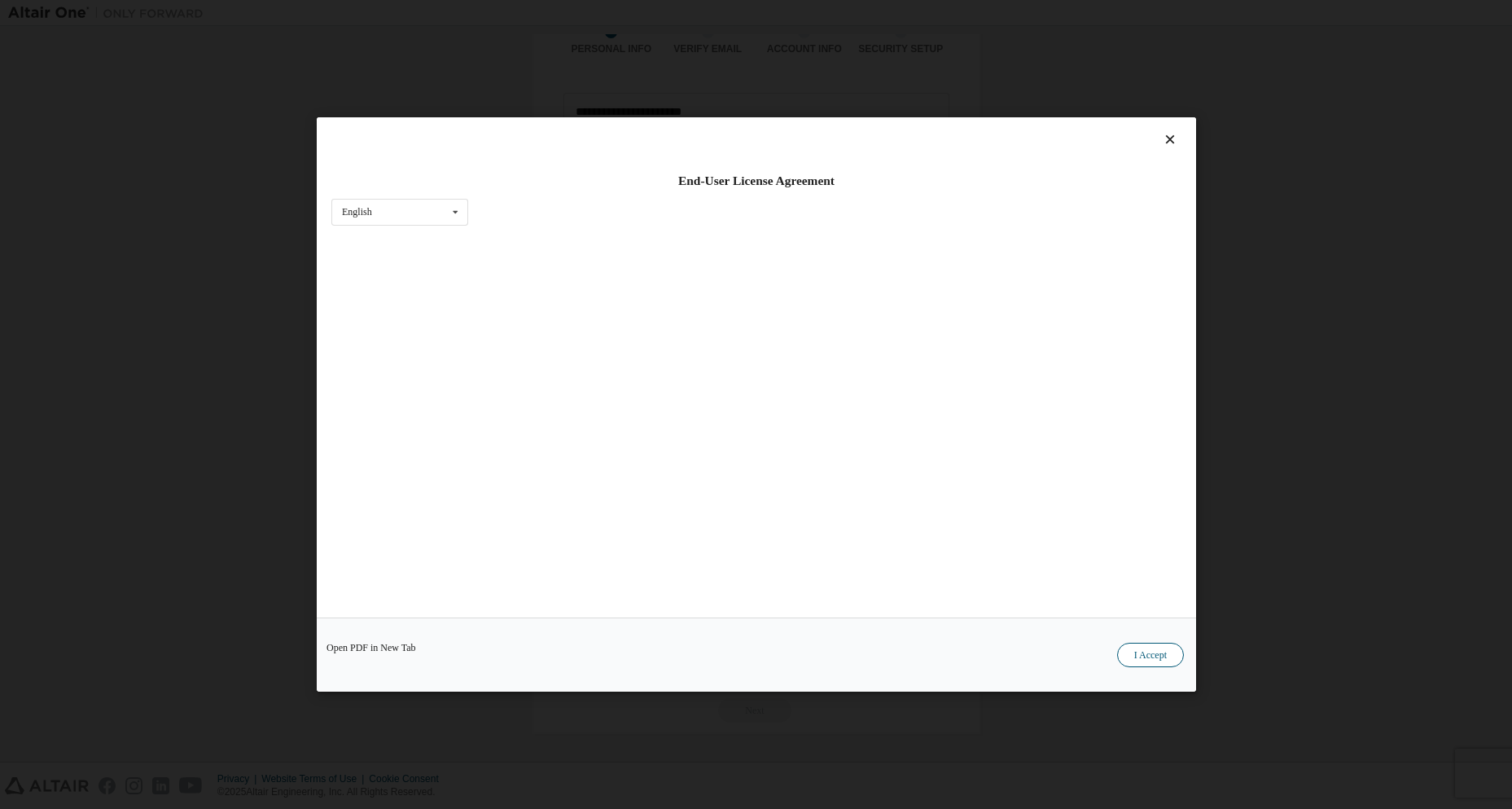
click at [1131, 651] on button "I Accept" at bounding box center [1150, 655] width 67 height 24
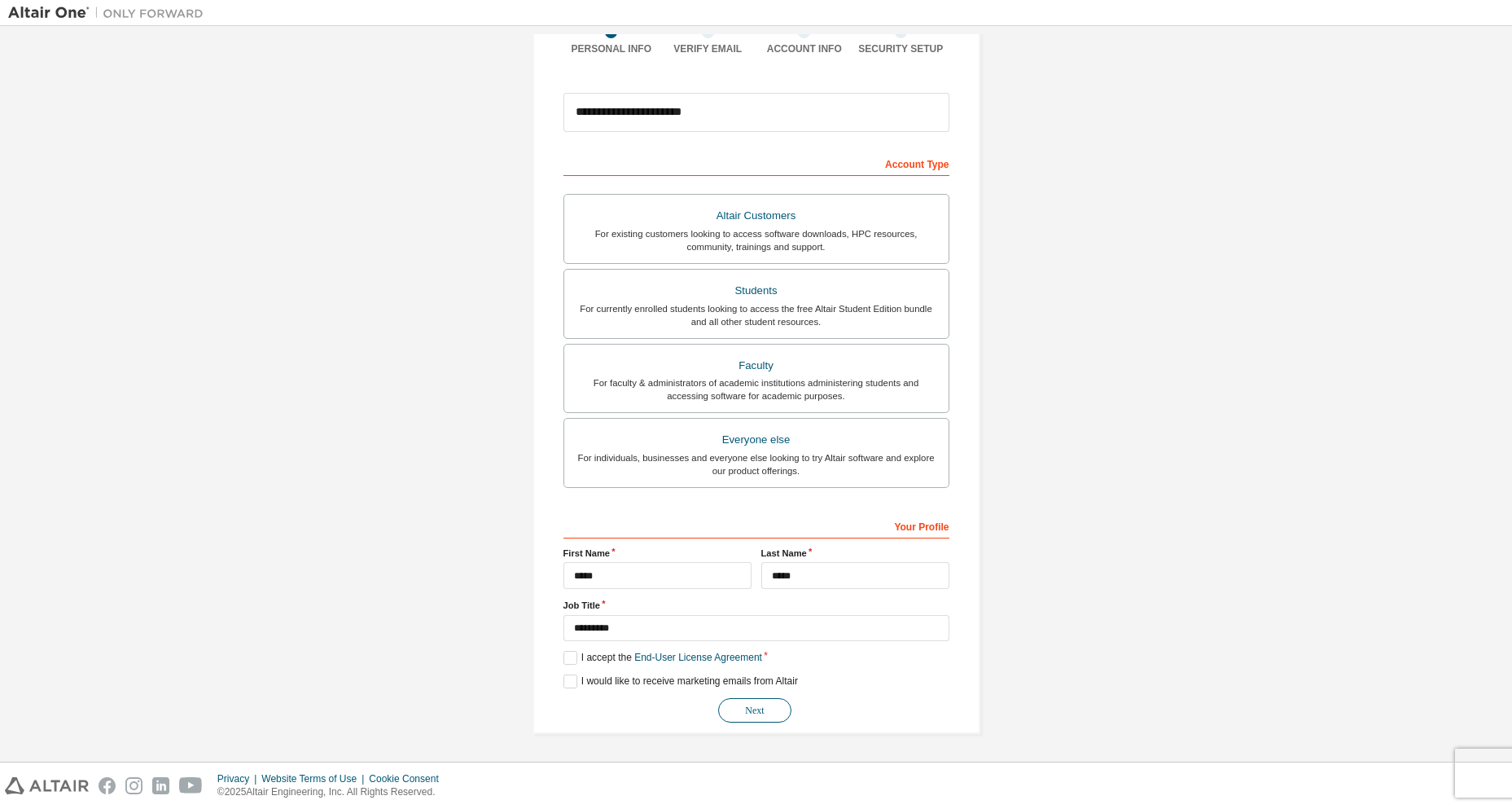
click at [760, 710] on button "Next" at bounding box center [755, 710] width 74 height 24
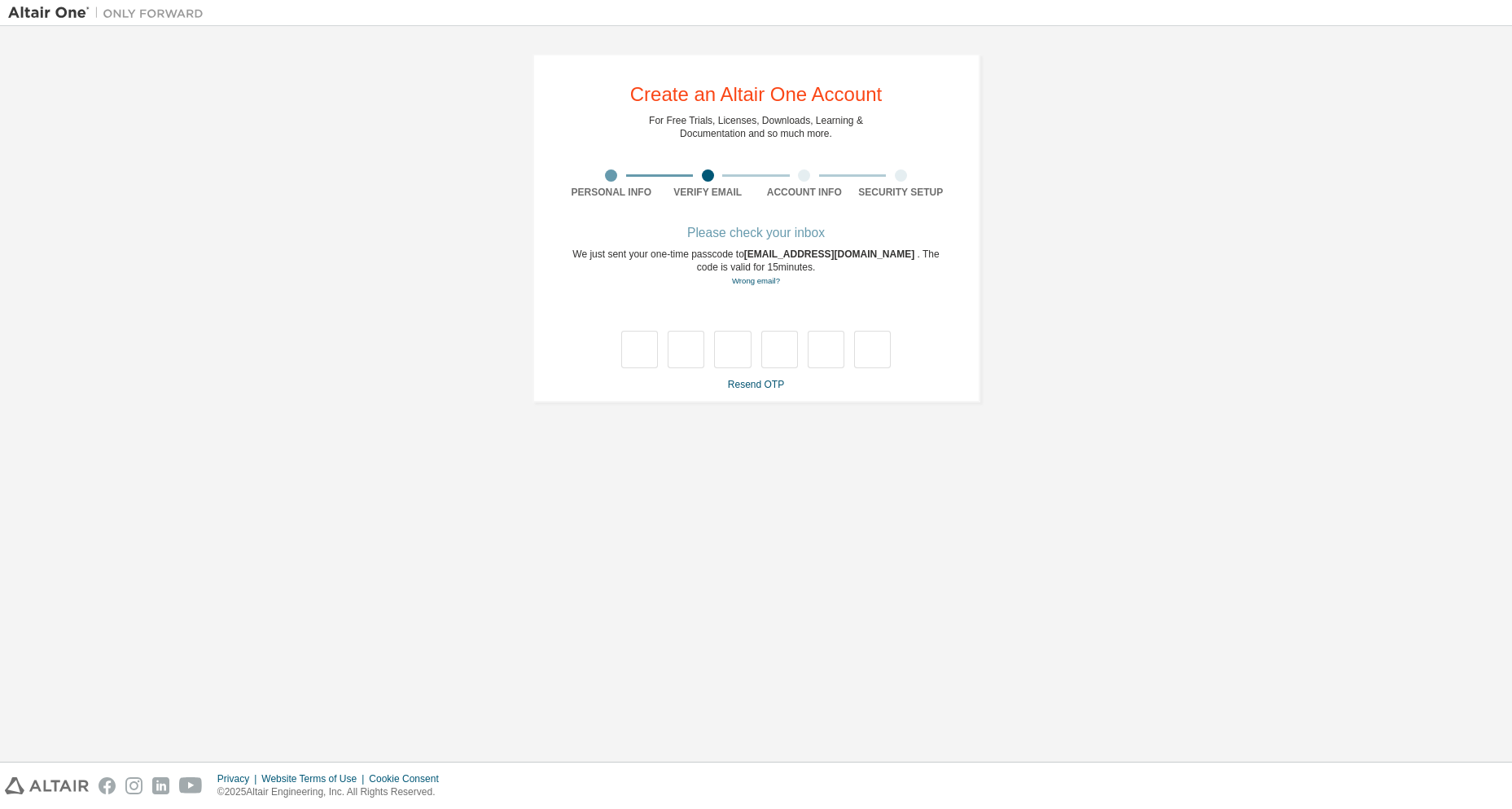
scroll to position [0, 0]
type input "*"
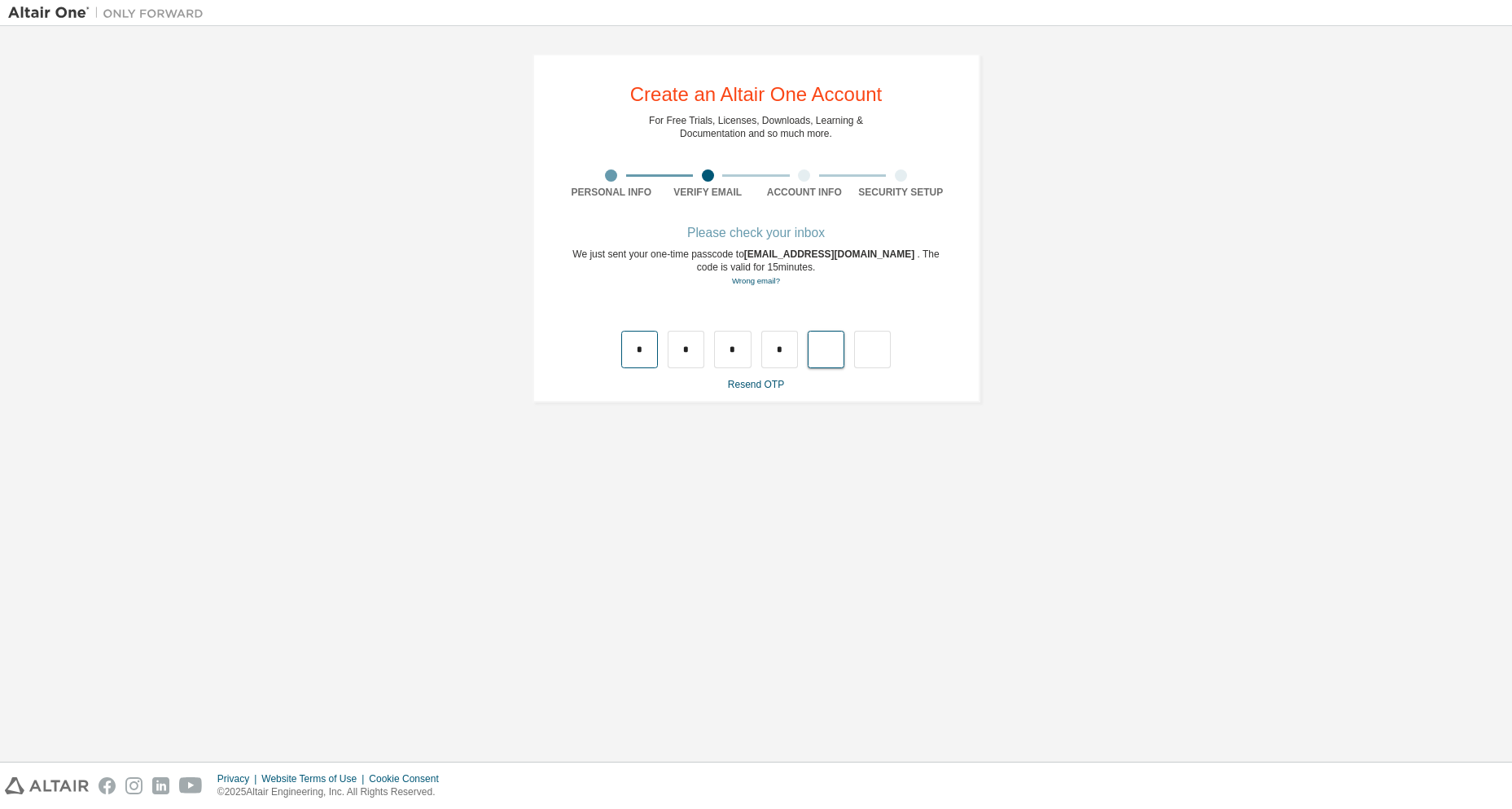
type input "*"
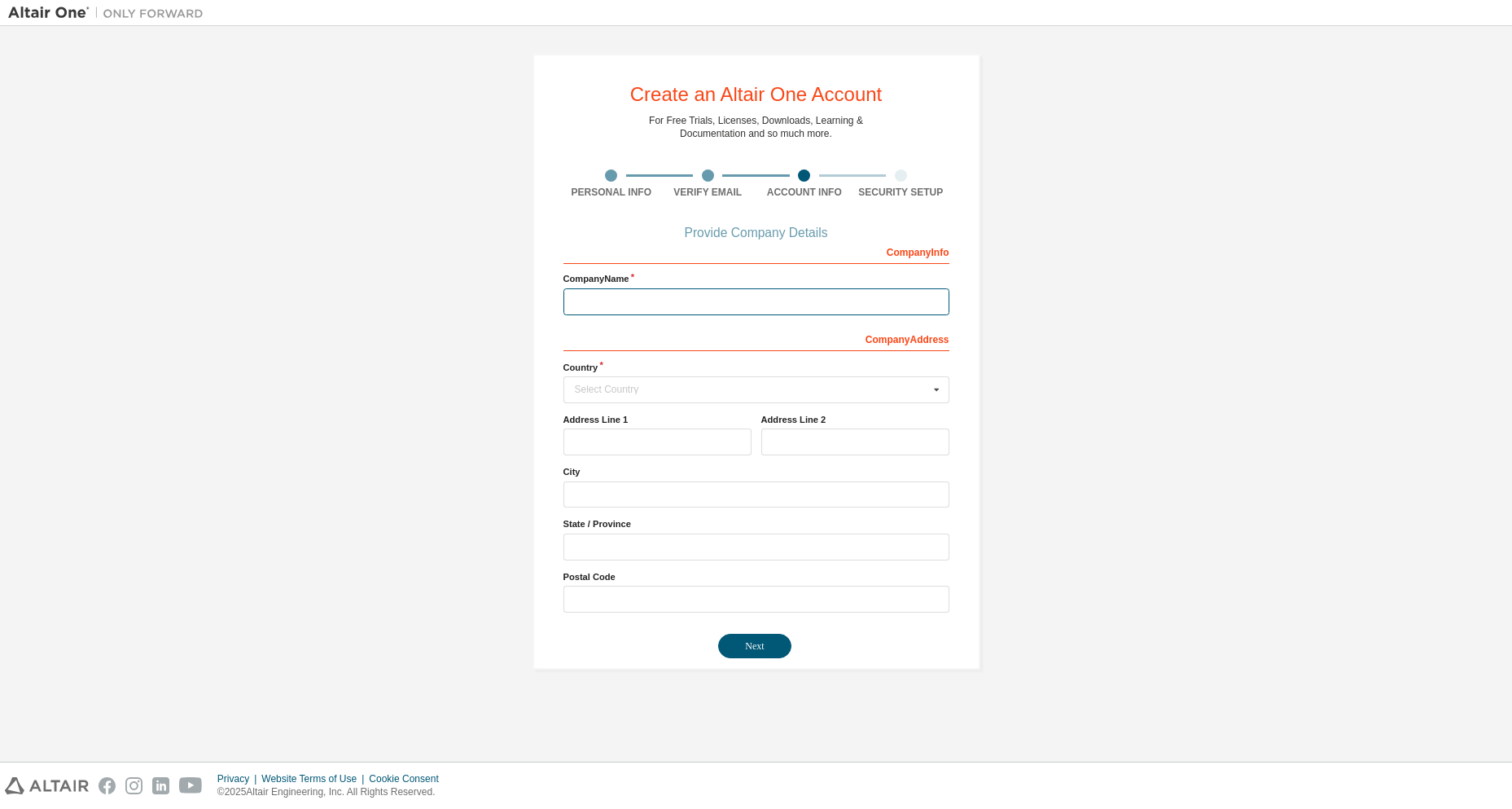
click at [637, 310] on input "text" at bounding box center [756, 302] width 386 height 27
type input "**********"
click at [647, 389] on div "Select Country" at bounding box center [752, 389] width 355 height 10
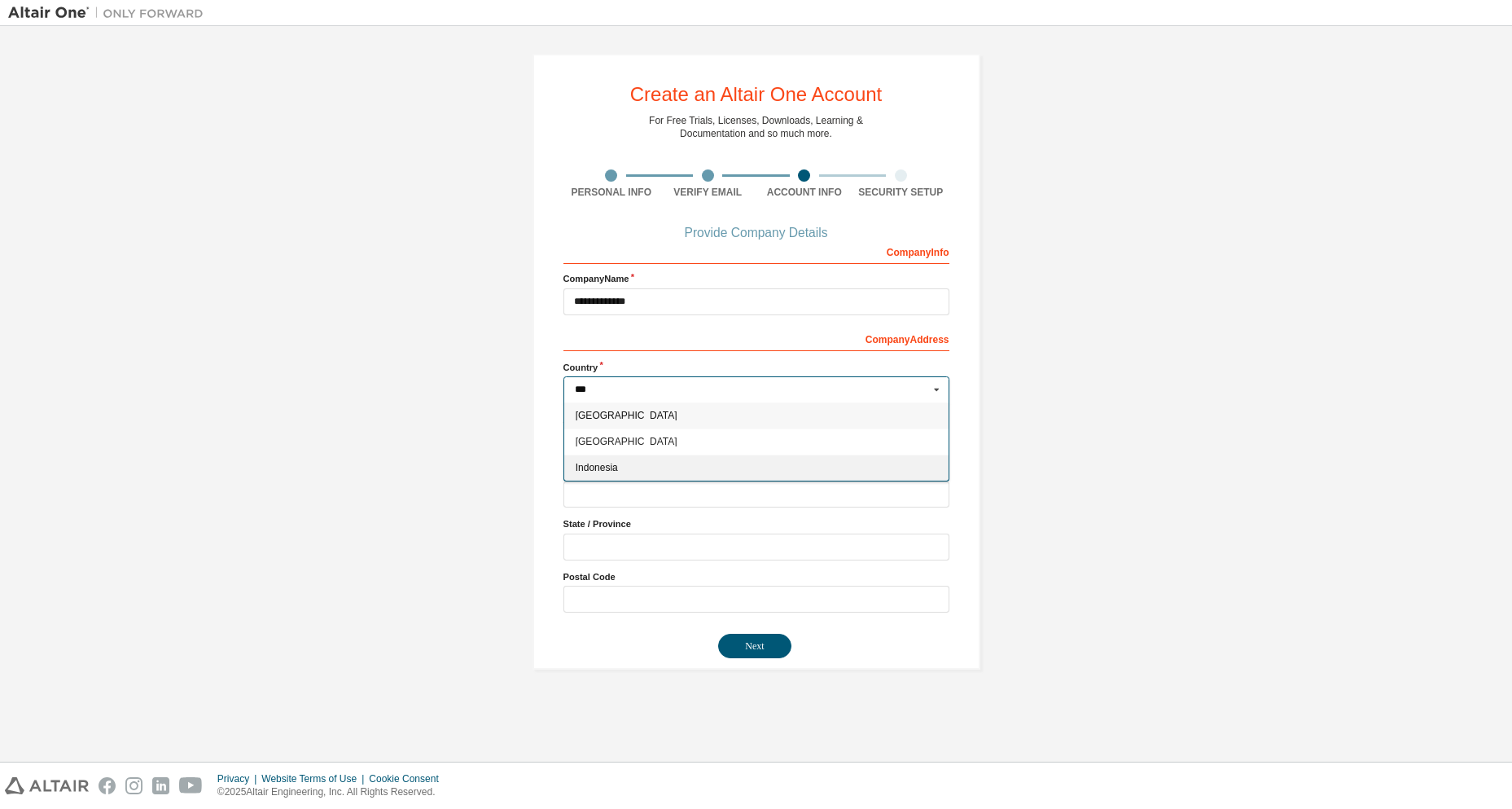
type input "***"
click at [655, 466] on span "Indonesia" at bounding box center [756, 467] width 362 height 10
type input "***"
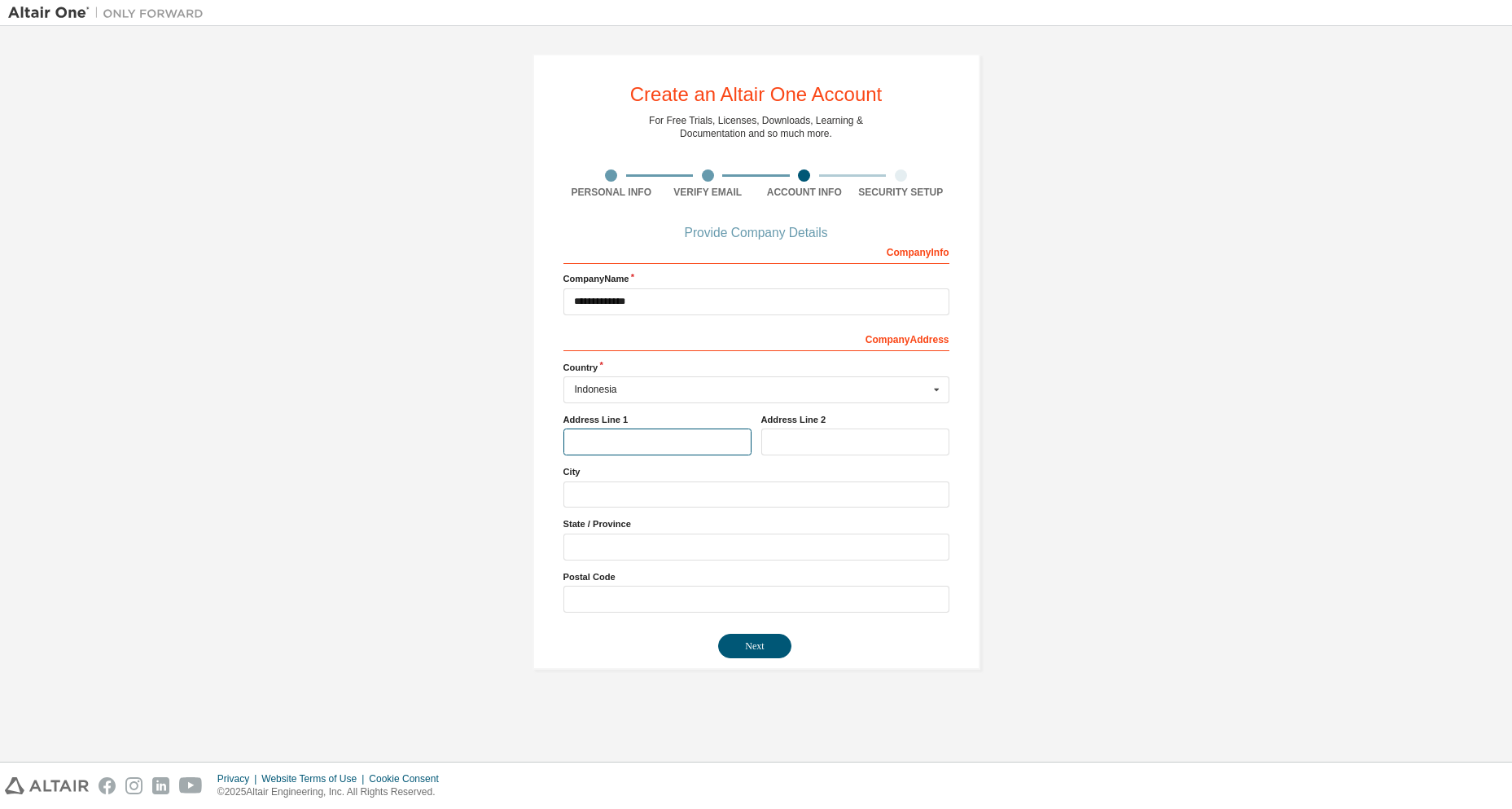
click at [639, 443] on input "text" at bounding box center [658, 441] width 188 height 27
type input "**********"
click at [622, 494] on input "text" at bounding box center [756, 494] width 386 height 27
type input "******"
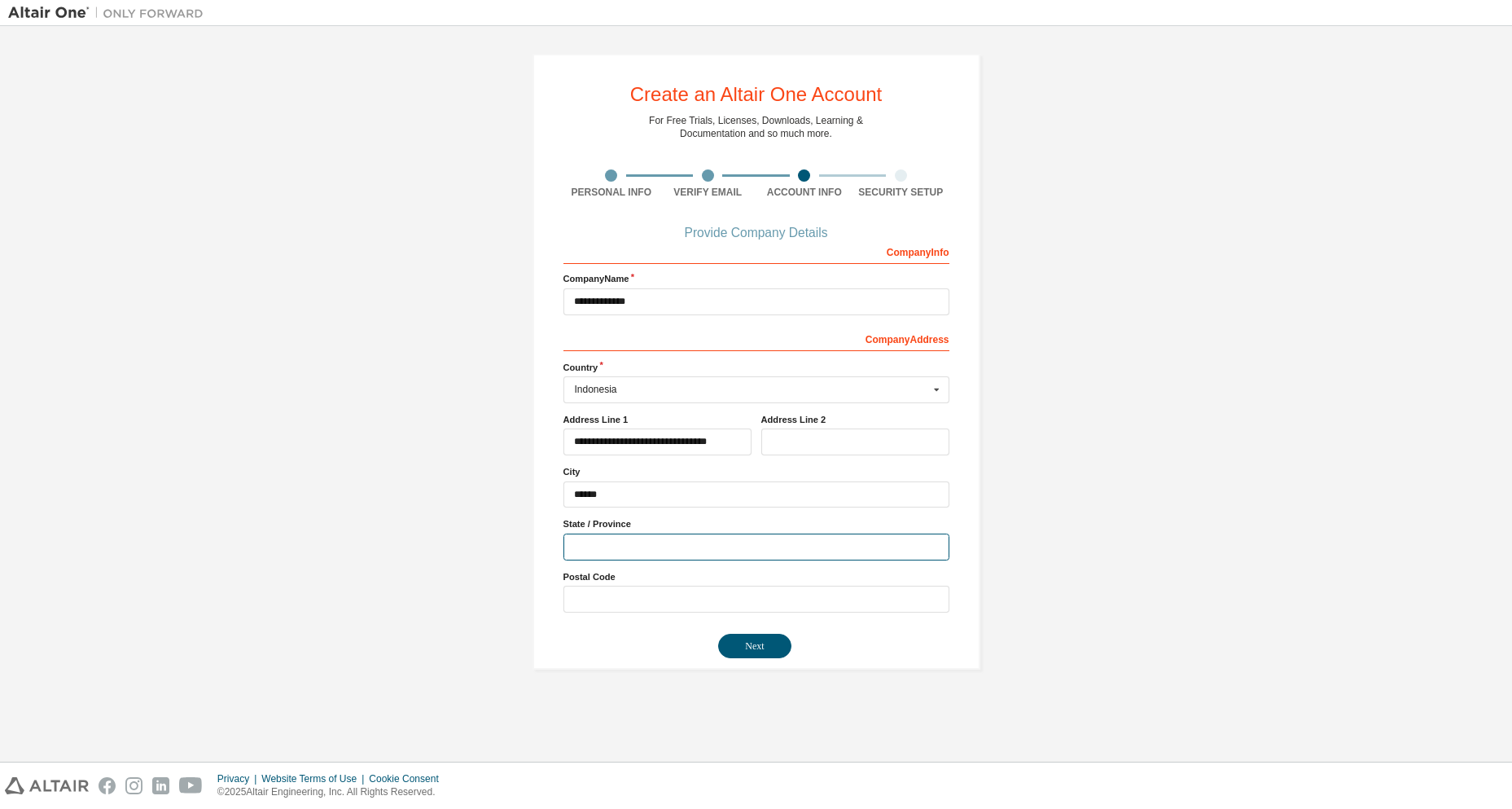
click at [626, 553] on input "text" at bounding box center [756, 546] width 386 height 27
type input "**********"
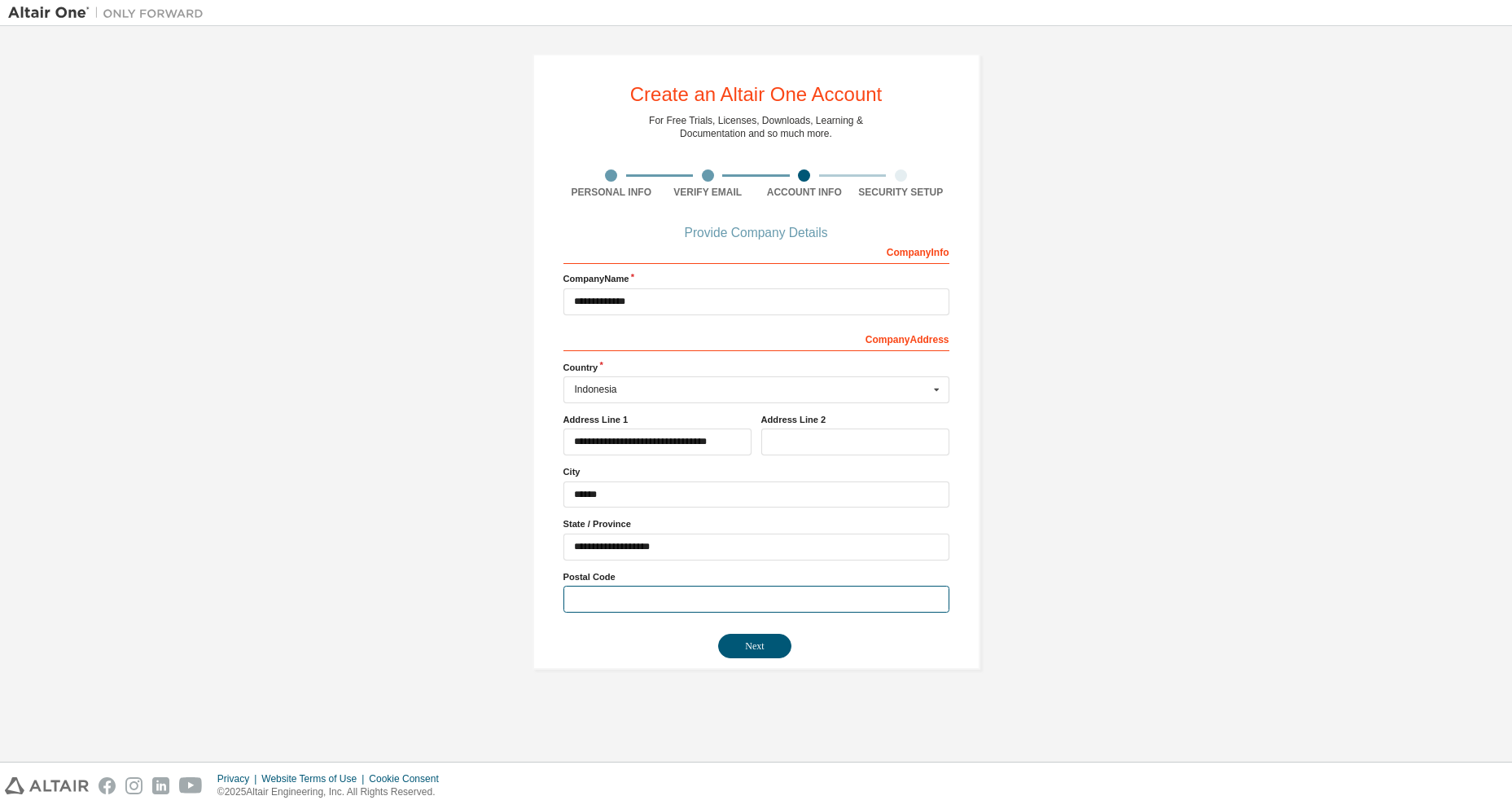
click at [622, 596] on input "text" at bounding box center [756, 599] width 386 height 27
click at [609, 598] on input "text" at bounding box center [756, 599] width 386 height 27
type input "*****"
click at [738, 643] on button "Next" at bounding box center [755, 646] width 74 height 24
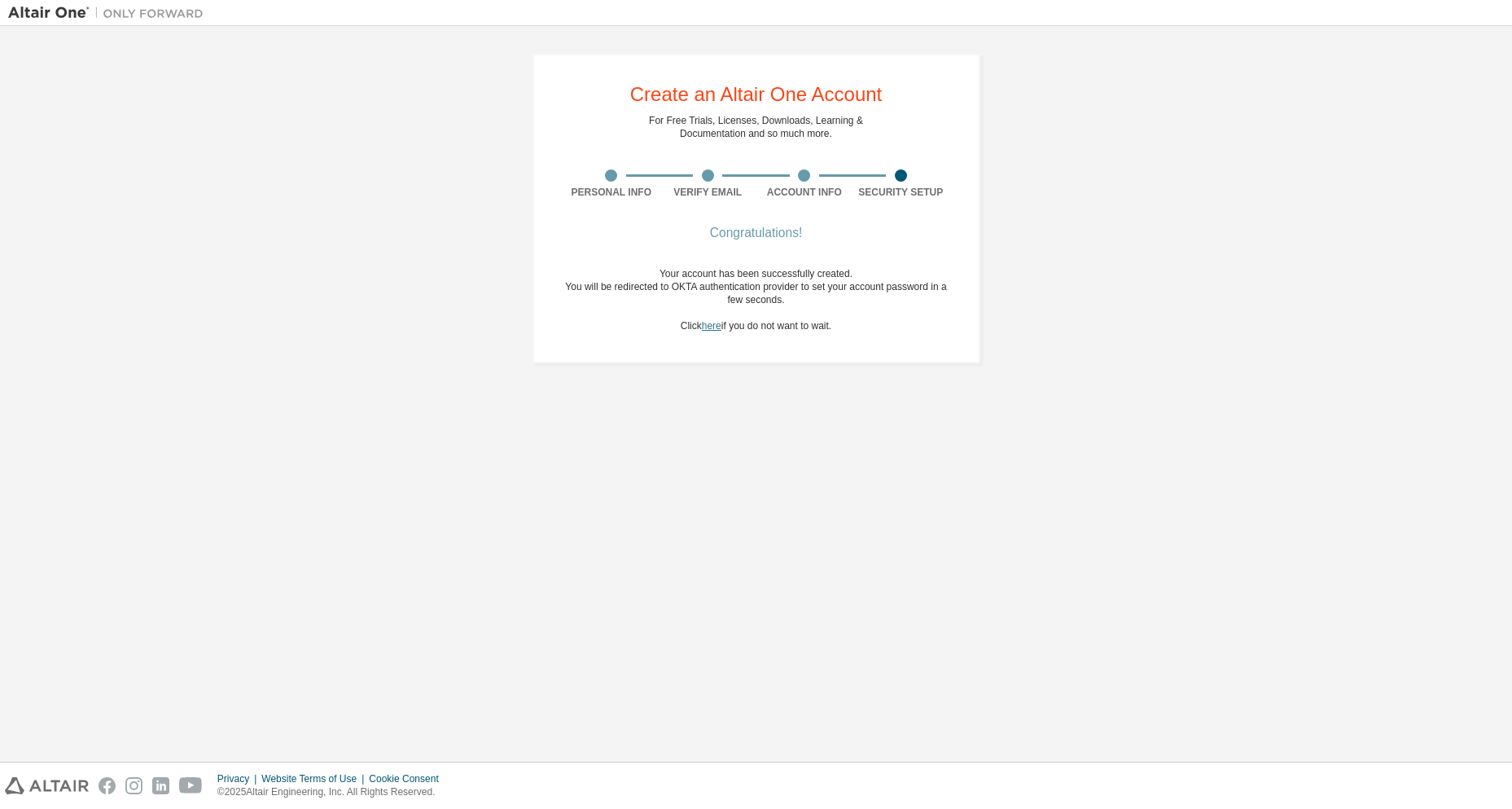
click at [714, 330] on link "here" at bounding box center [711, 326] width 20 height 11
